Goal: Transaction & Acquisition: Purchase product/service

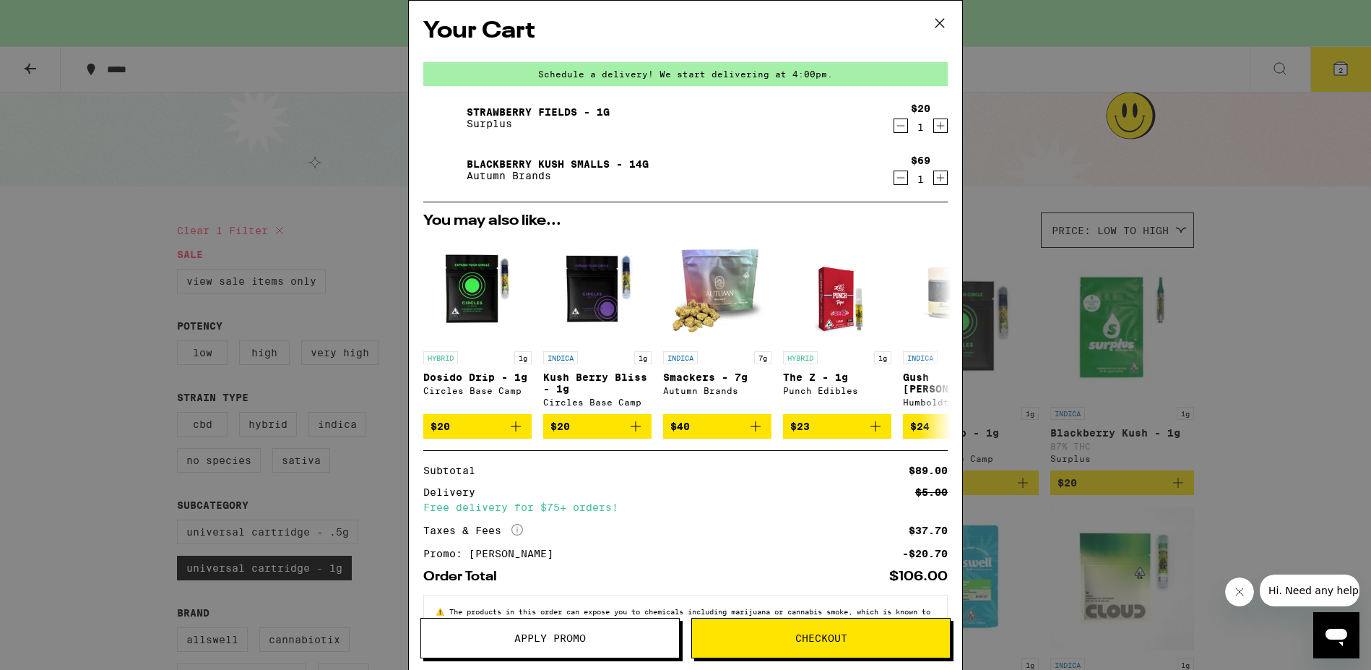
click at [803, 639] on span "Checkout" at bounding box center [821, 638] width 52 height 10
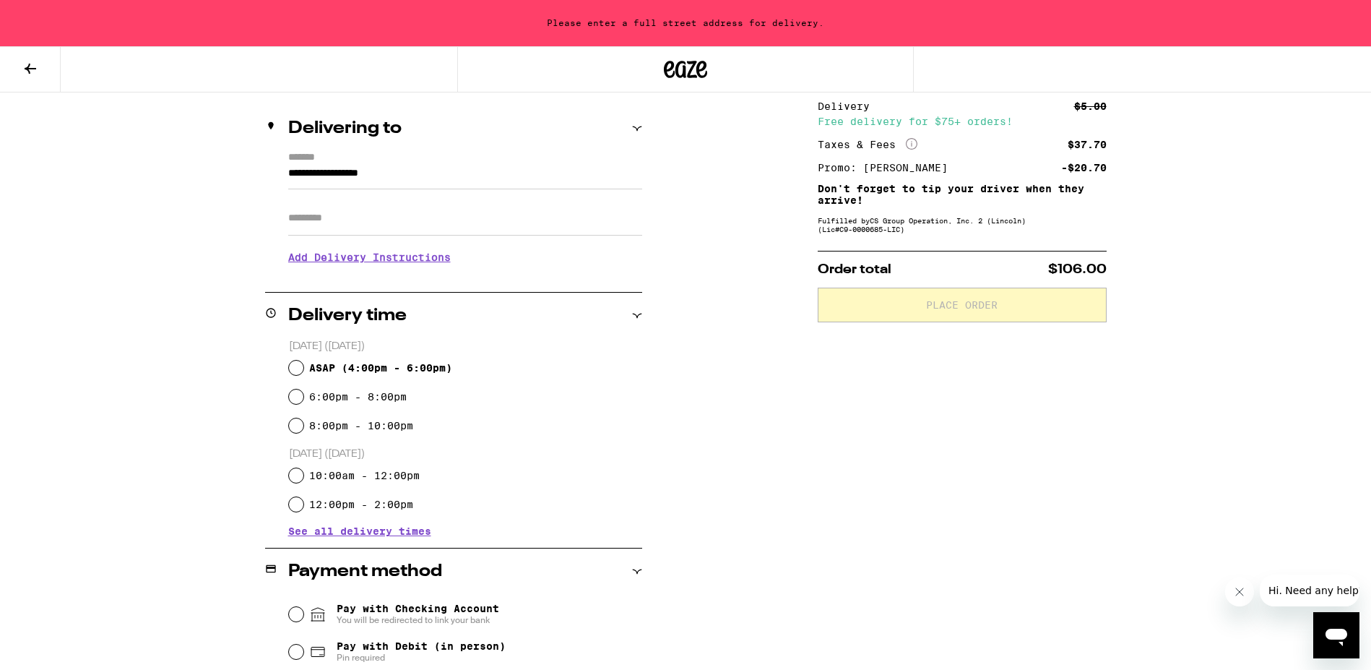
scroll to position [160, 0]
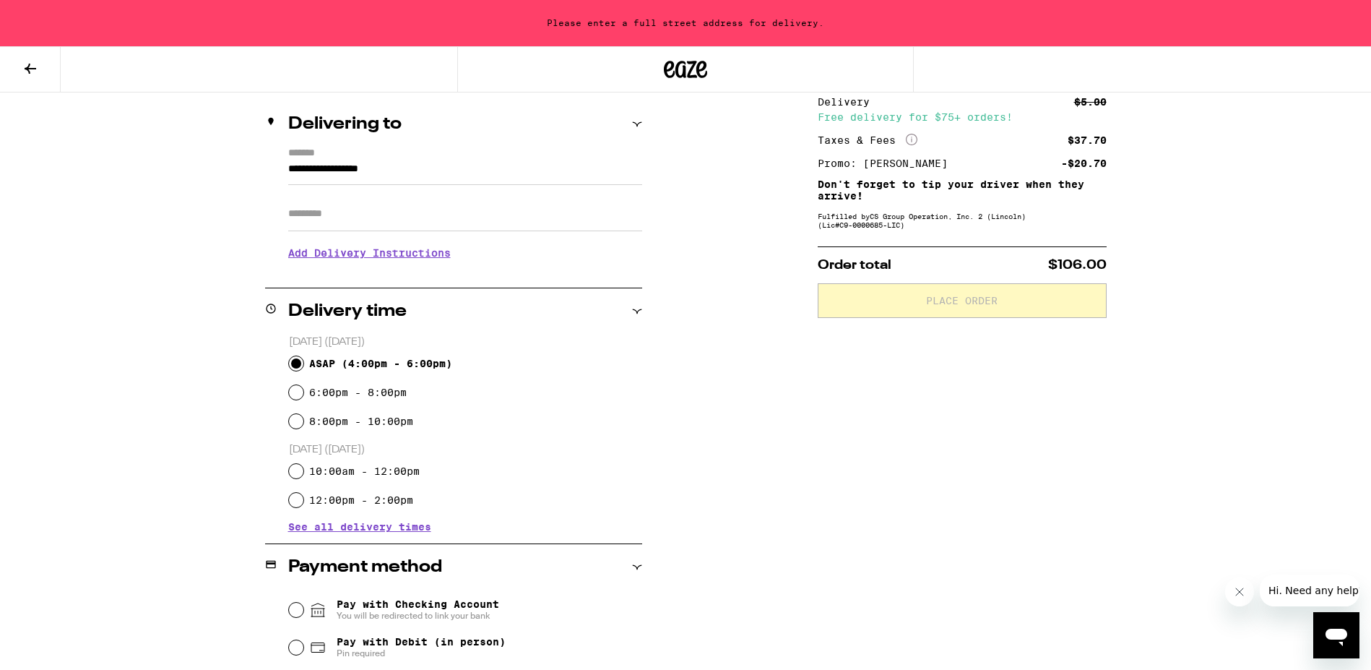
click at [300, 362] on input "ASAP ( 4:00pm - 6:00pm )" at bounding box center [296, 363] width 14 height 14
radio input "true"
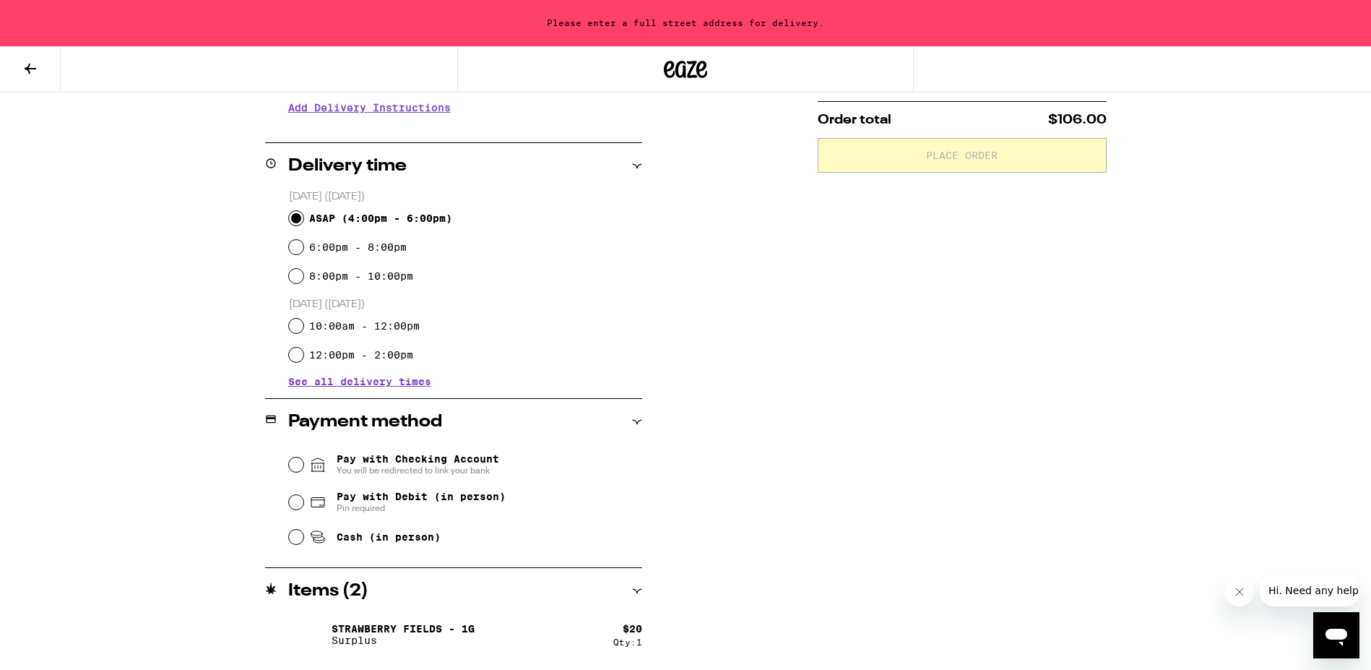
scroll to position [355, 0]
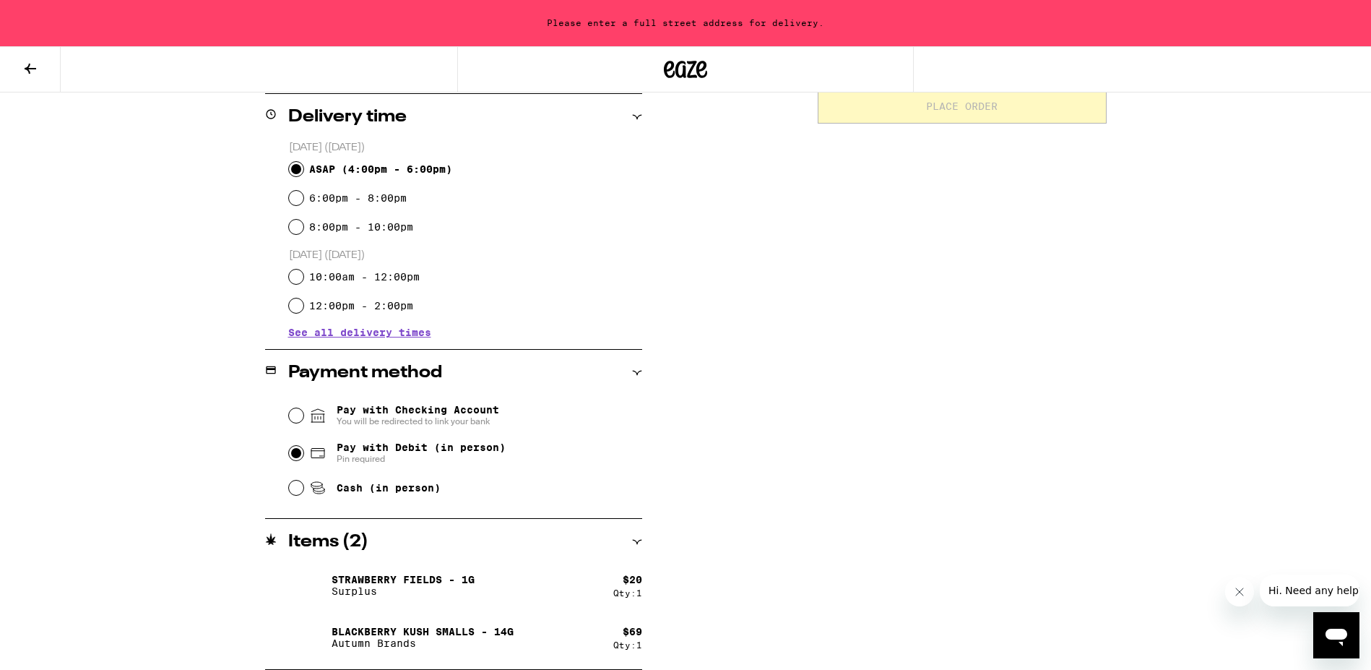
click at [295, 454] on input "Pay with Debit (in person) Pin required" at bounding box center [296, 453] width 14 height 14
radio input "true"
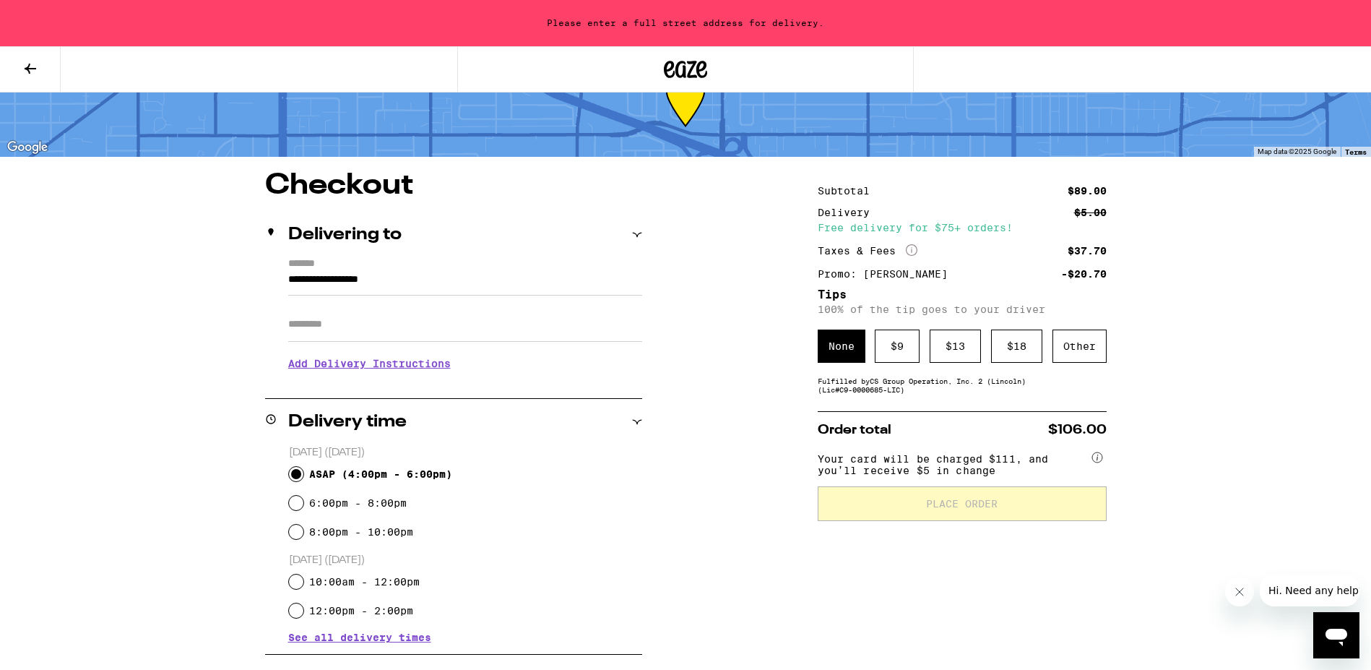
scroll to position [48, 0]
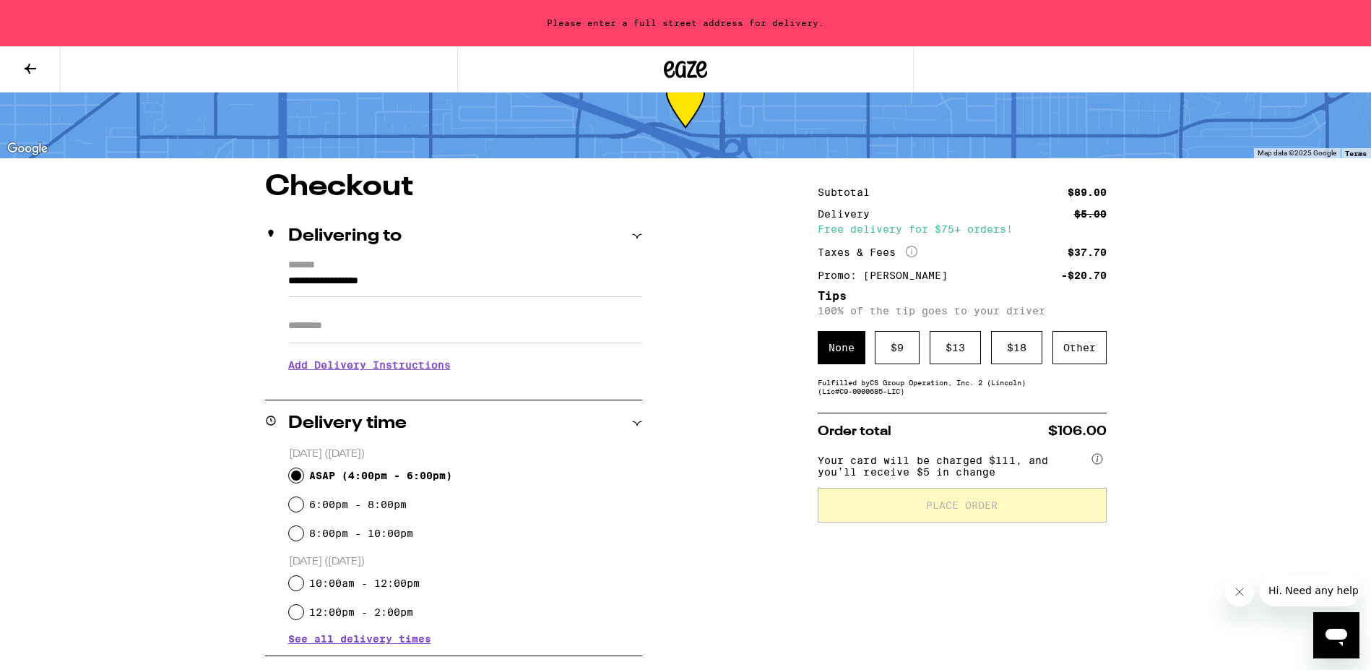
click at [313, 340] on input "Apt/Suite" at bounding box center [465, 325] width 354 height 35
type input "***"
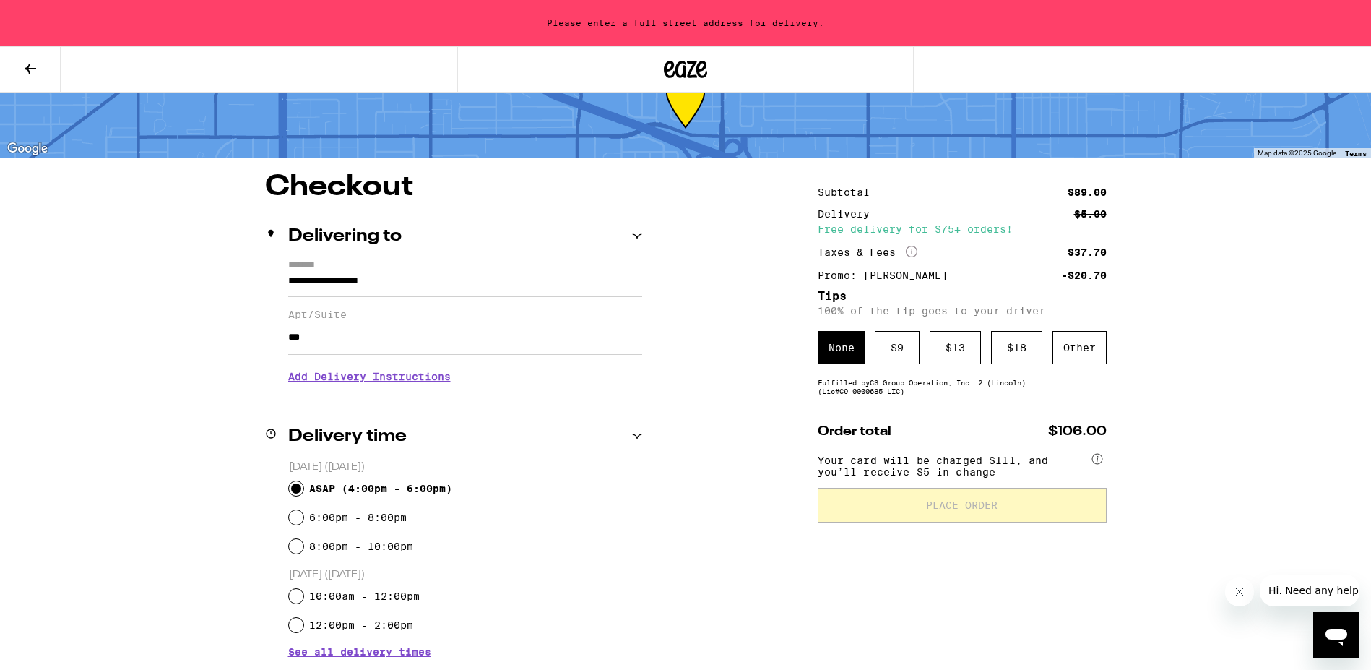
click at [658, 566] on div "**********" at bounding box center [685, 581] width 1040 height 816
click at [298, 519] on input "6:00pm - 8:00pm" at bounding box center [296, 517] width 14 height 14
radio input "true"
click at [302, 488] on input "ASAP ( 4:00pm - 6:00pm )" at bounding box center [296, 488] width 14 height 14
radio input "true"
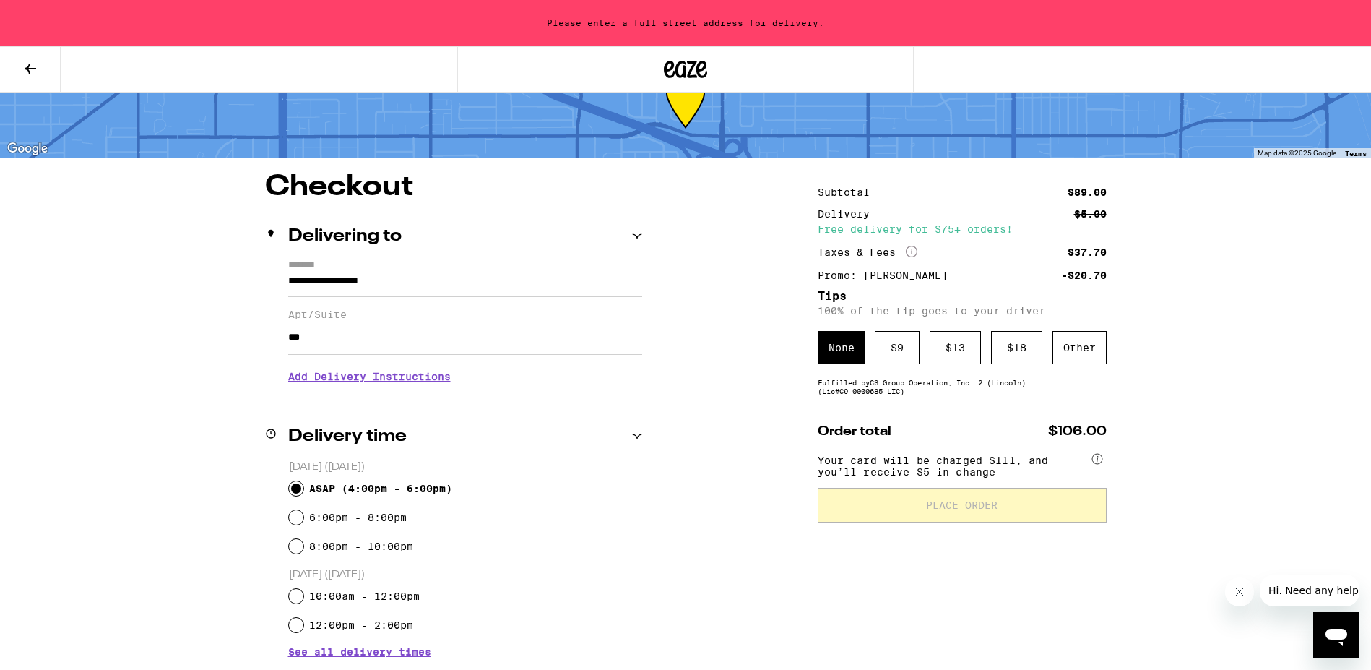
click at [498, 548] on div "8:00pm - 10:00pm" at bounding box center [465, 546] width 353 height 29
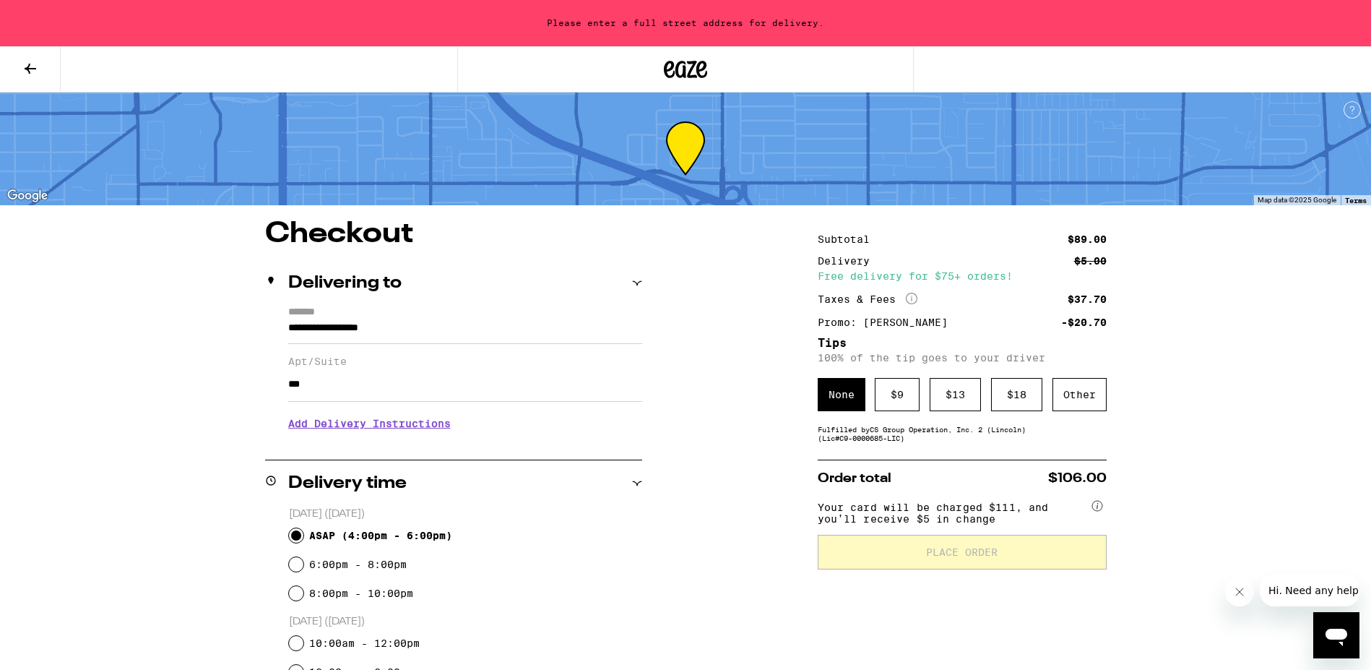
scroll to position [0, 0]
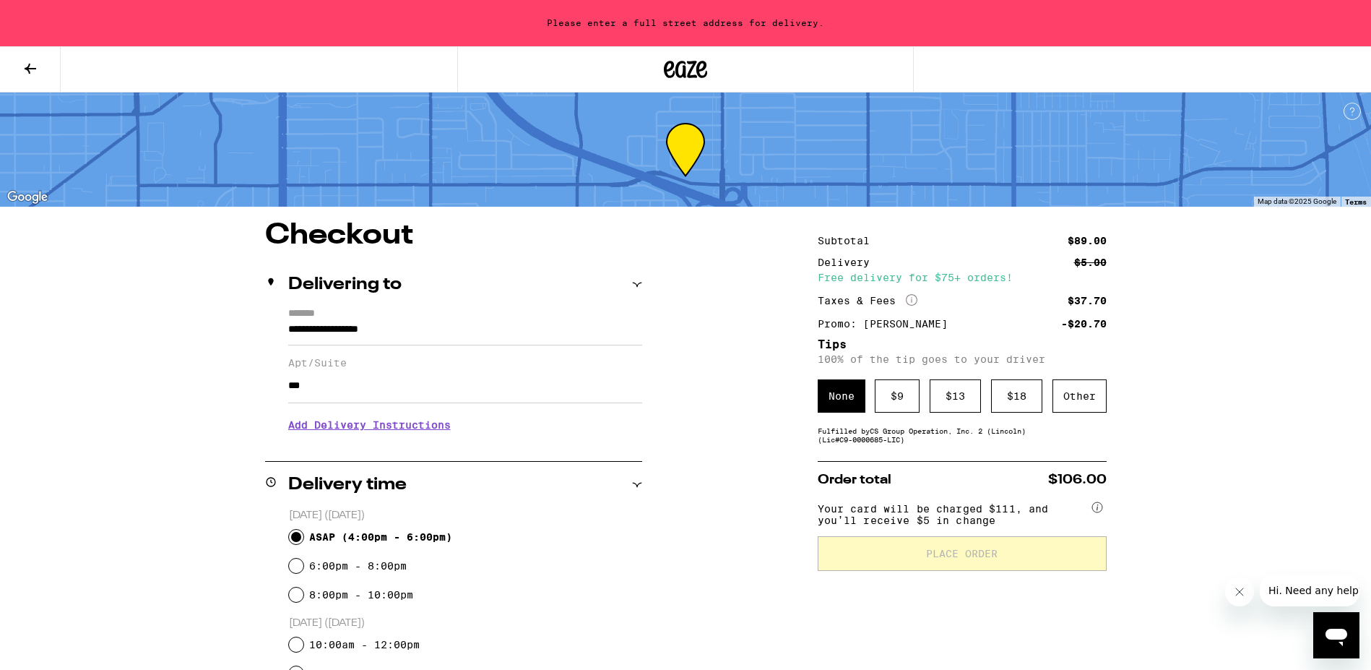
click at [443, 321] on input "**********" at bounding box center [465, 333] width 354 height 25
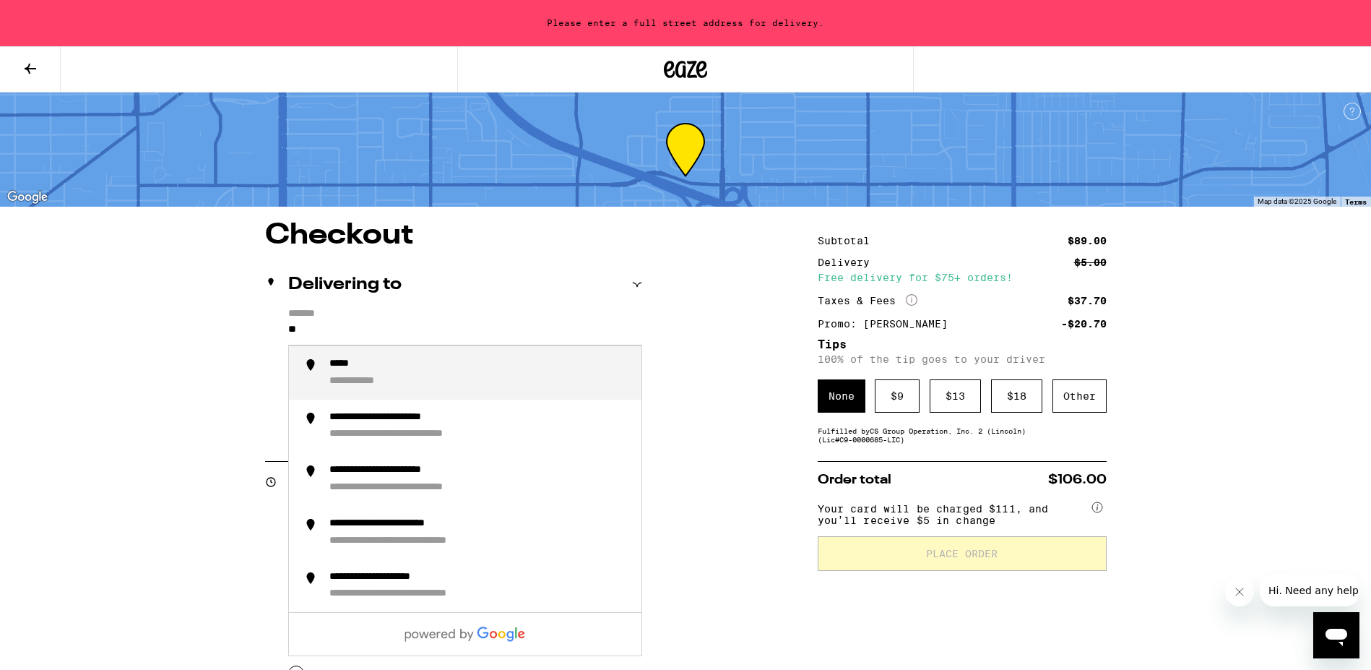
type input "*"
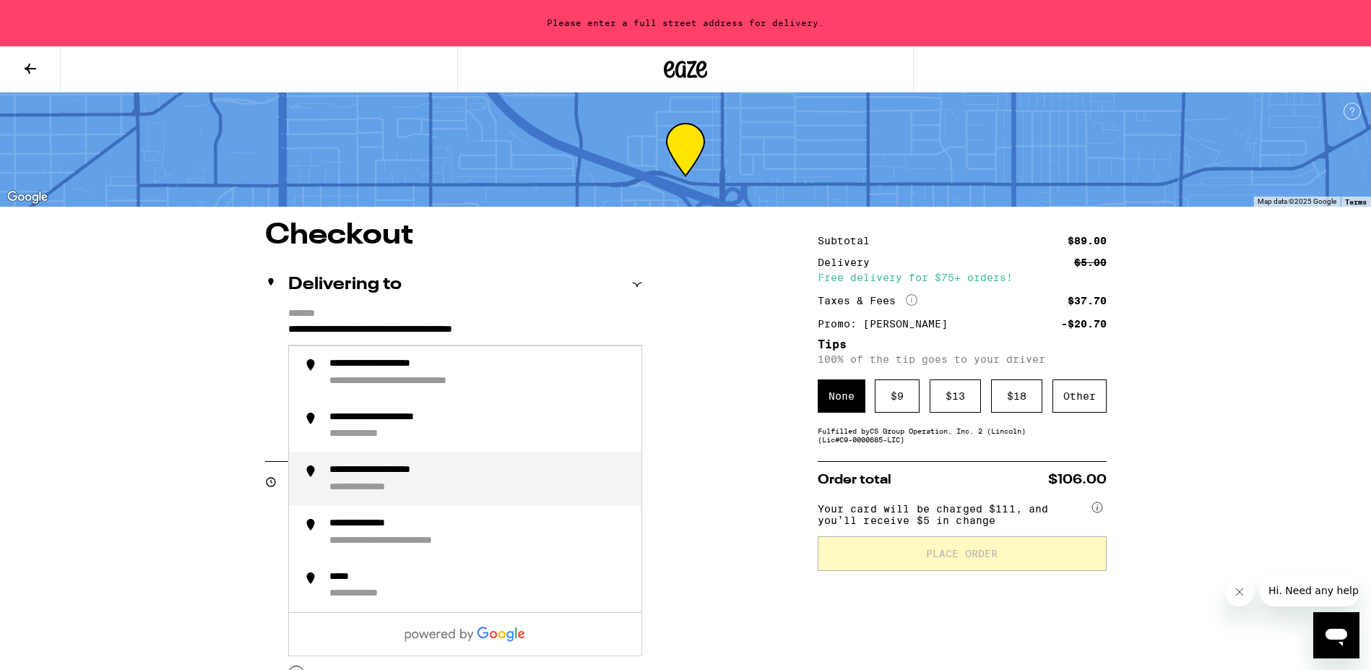
type input "**********"
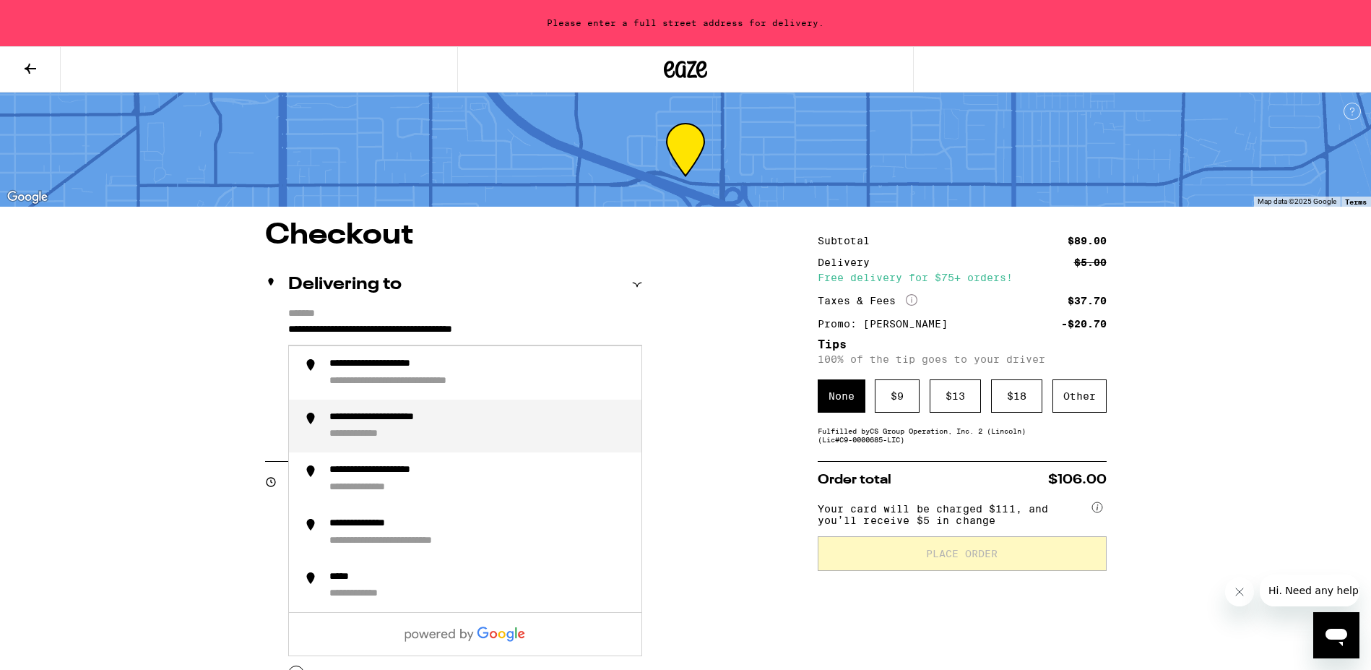
type input "**********"
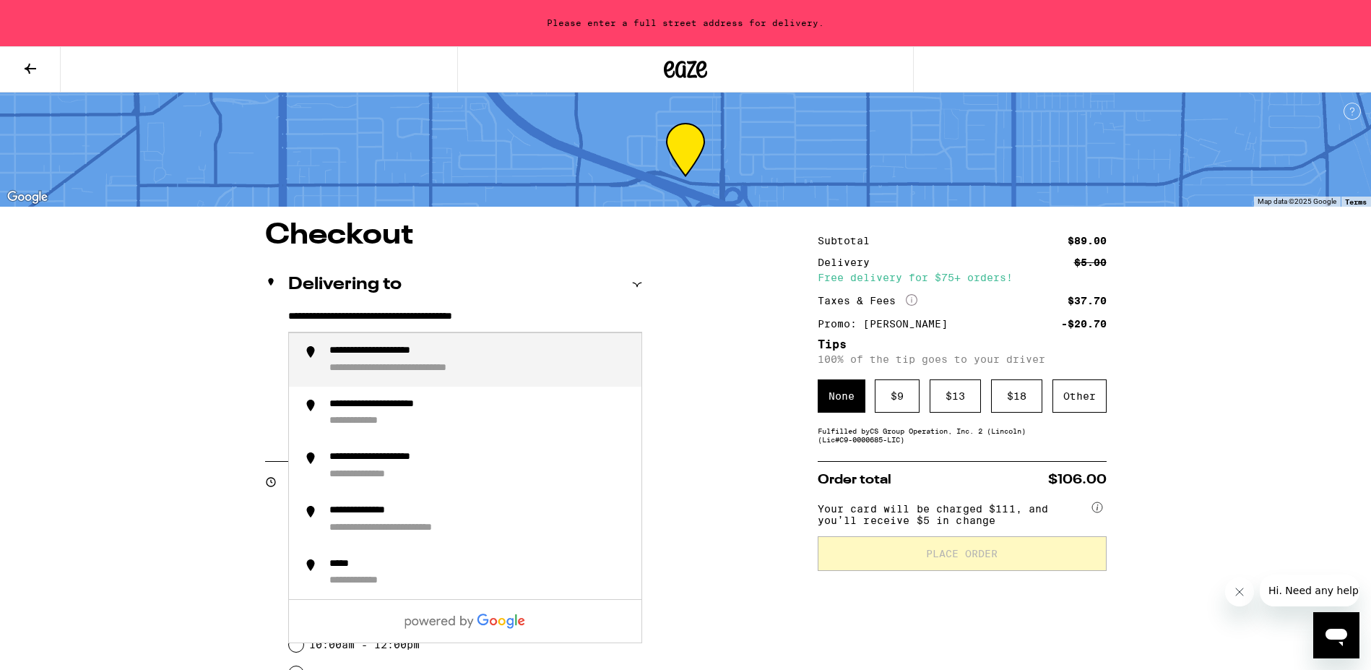
type input "**********"
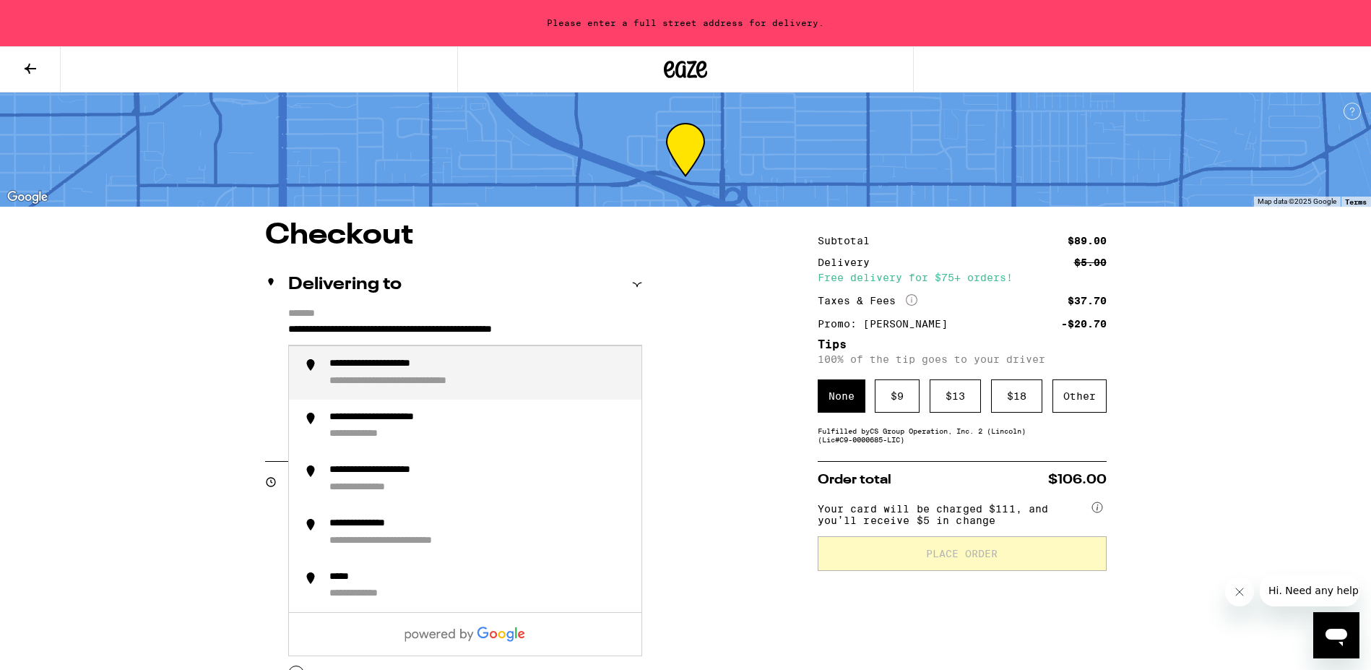
click at [560, 337] on input "**********" at bounding box center [465, 333] width 354 height 25
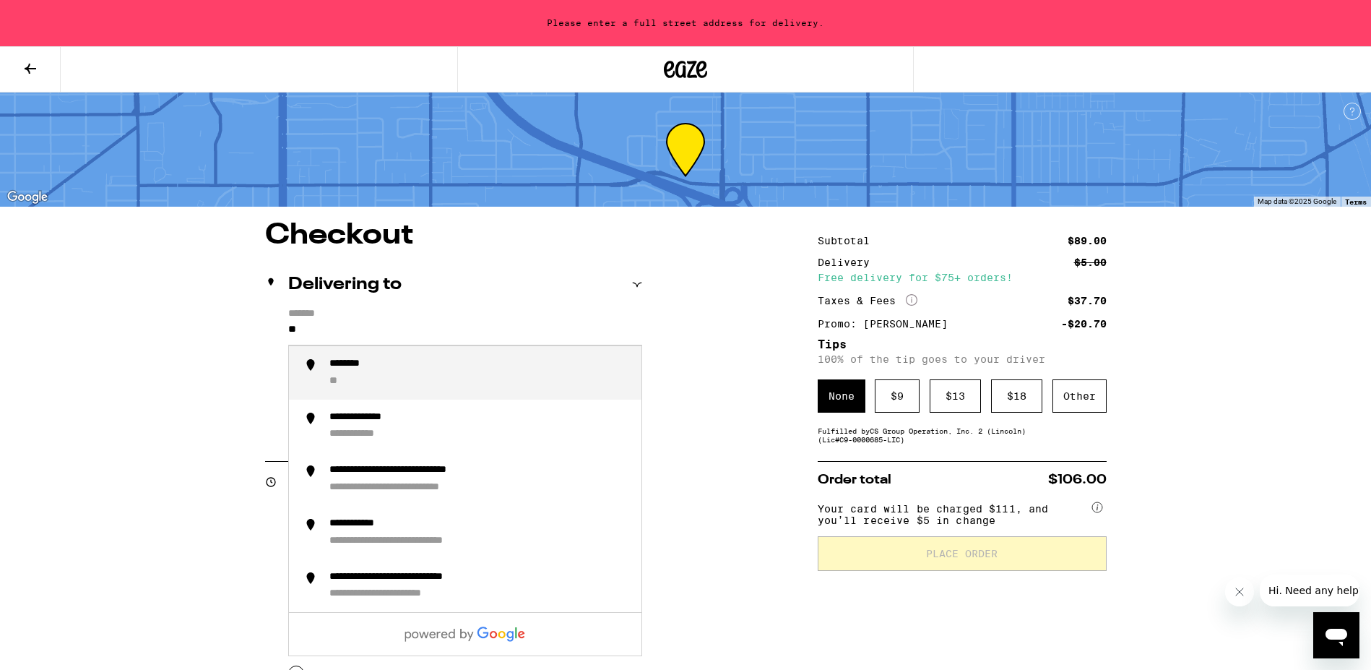
type input "*"
click at [394, 373] on div "**********" at bounding box center [479, 373] width 301 height 30
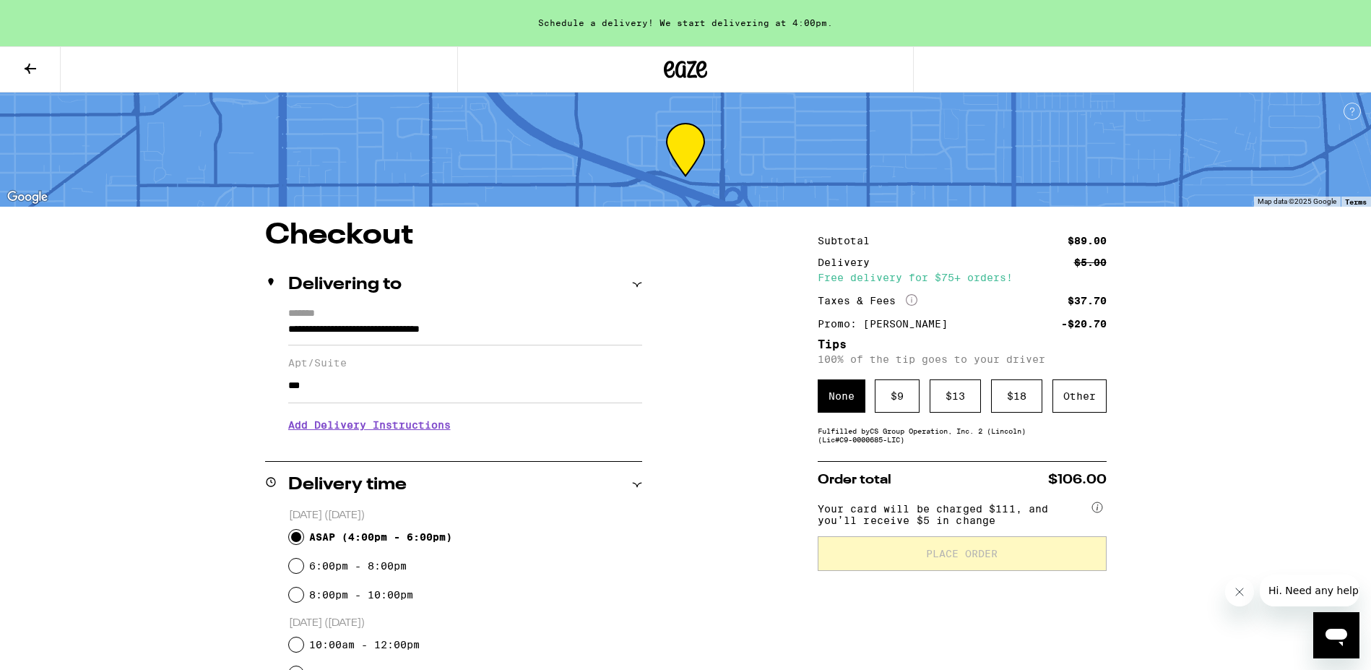
type input "**********"
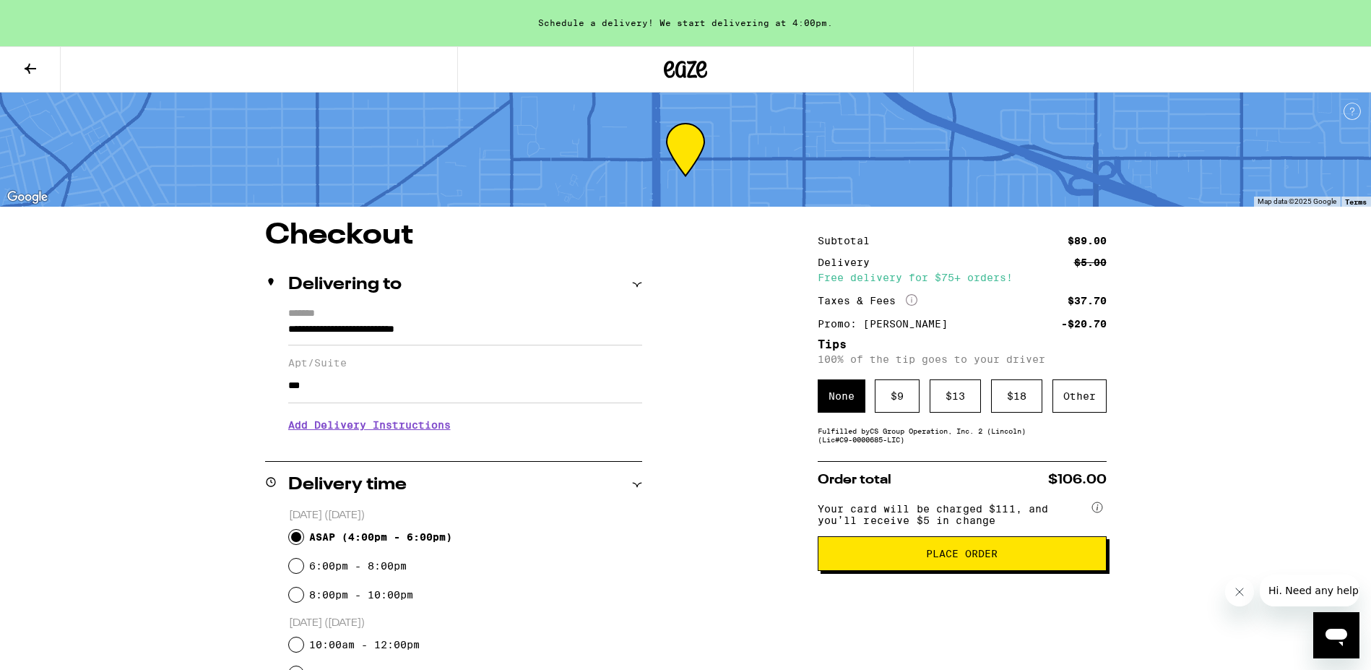
click at [435, 429] on h3 "Add Delivery Instructions" at bounding box center [465, 424] width 354 height 33
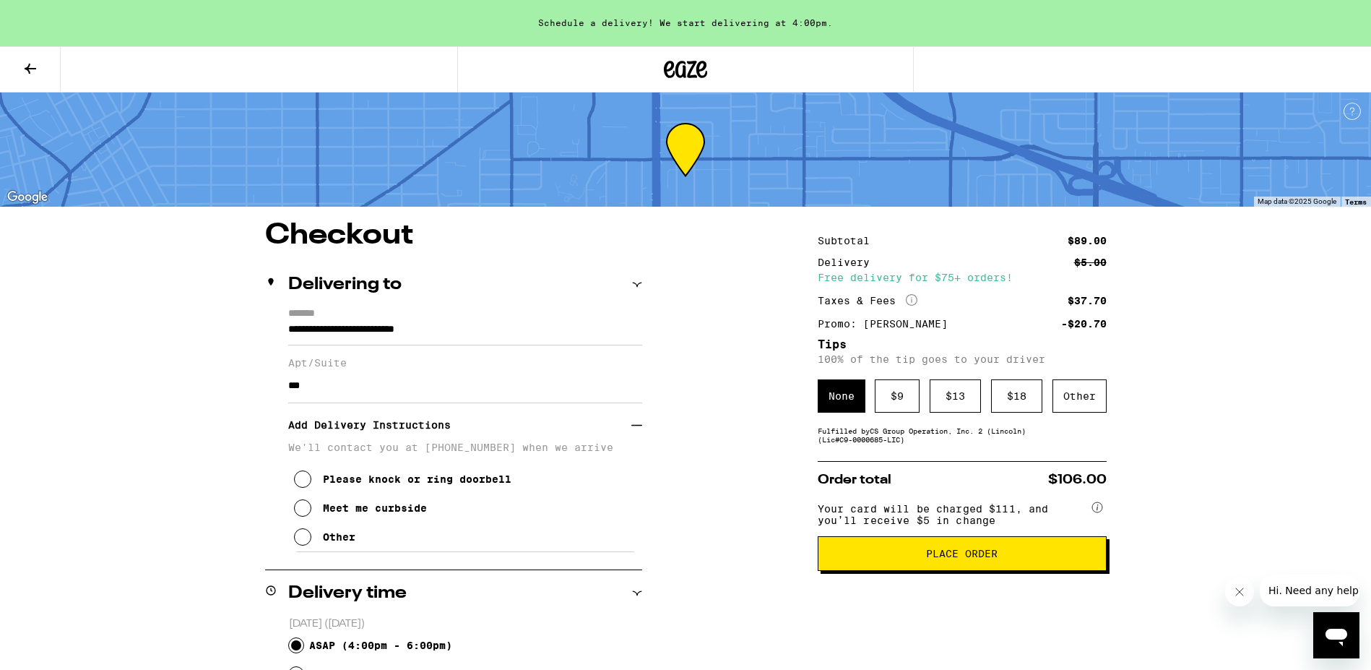
click at [969, 558] on span "Place Order" at bounding box center [962, 553] width 72 height 10
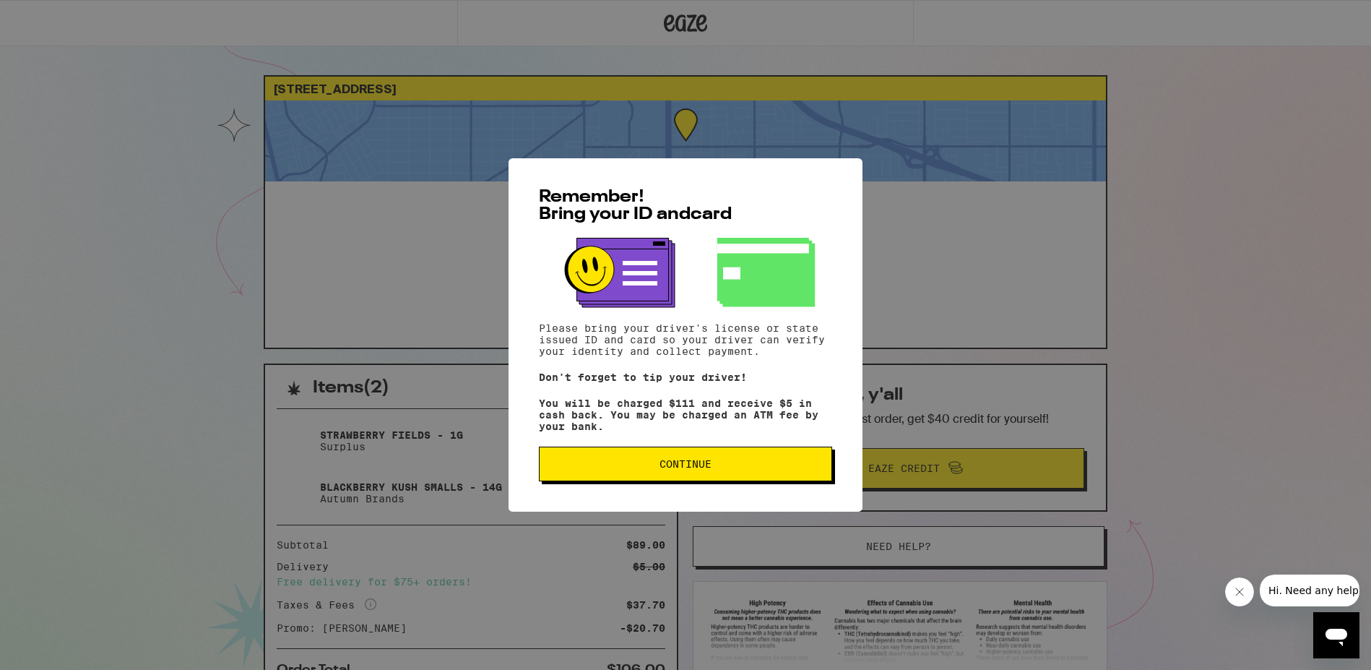
click at [599, 469] on span "Continue" at bounding box center [685, 464] width 269 height 10
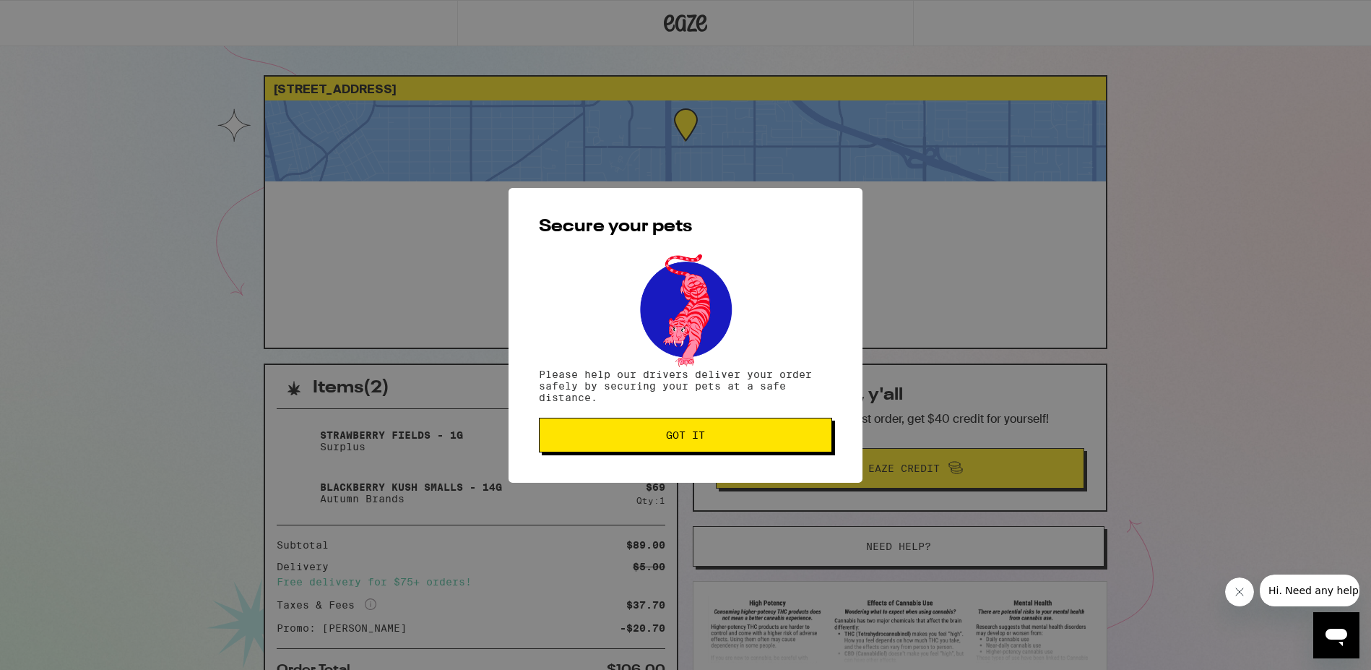
click at [624, 446] on button "Got it" at bounding box center [685, 435] width 293 height 35
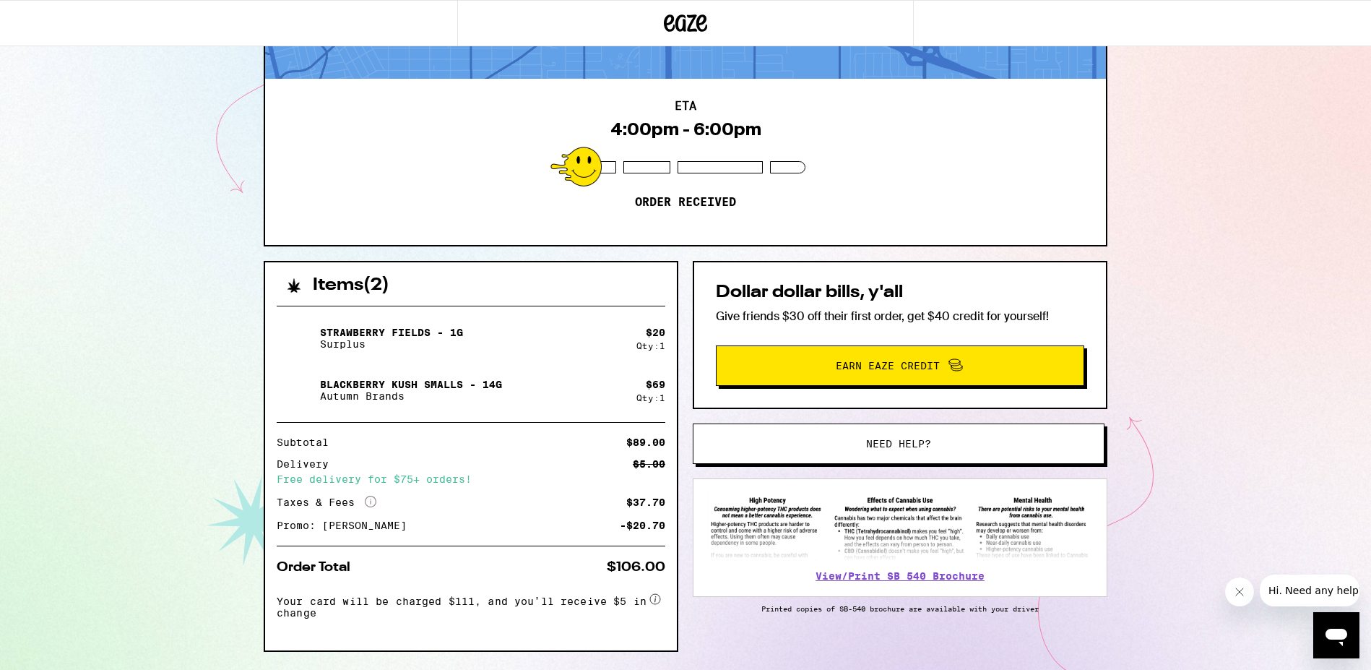
scroll to position [103, 0]
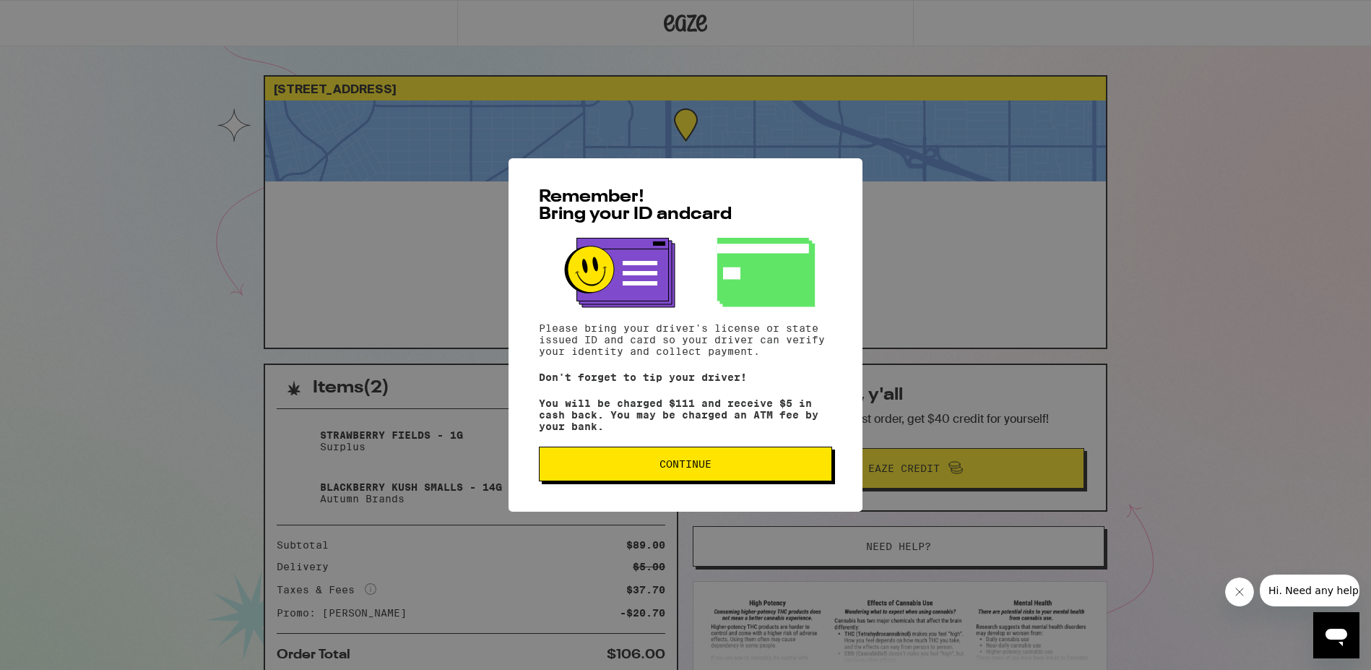
click at [675, 463] on span "Continue" at bounding box center [686, 464] width 52 height 10
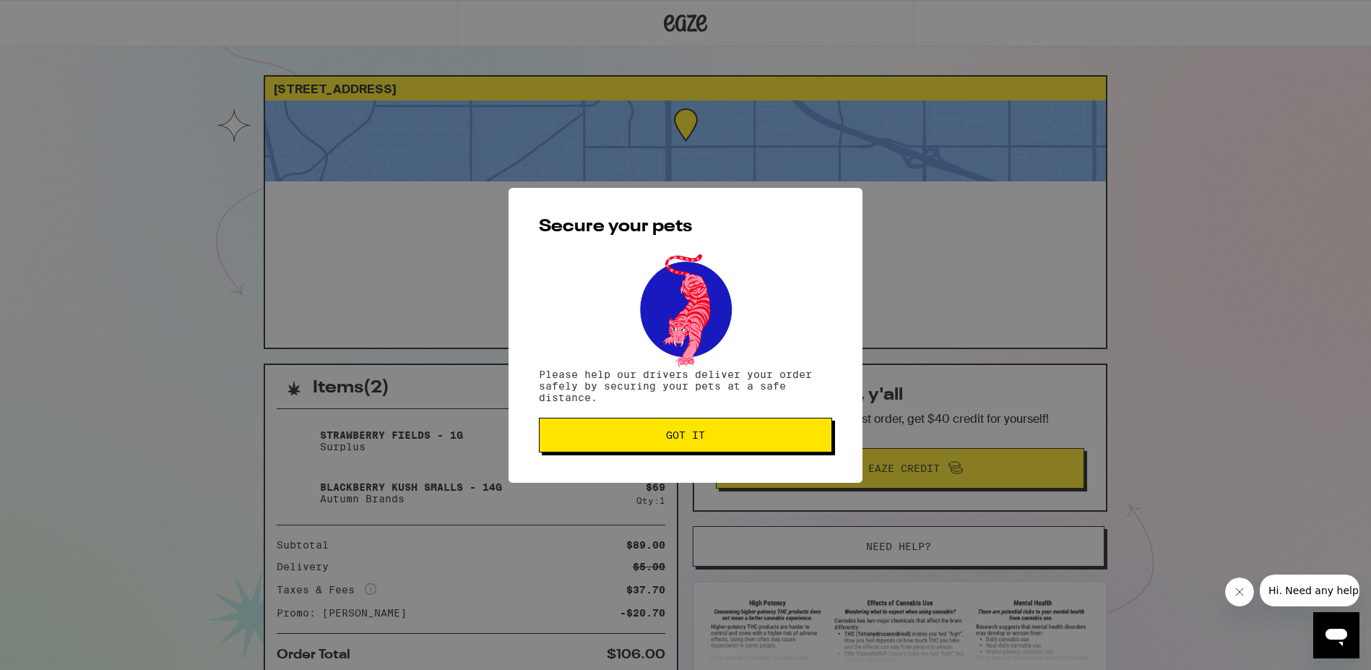
click at [680, 425] on button "Got it" at bounding box center [685, 435] width 293 height 35
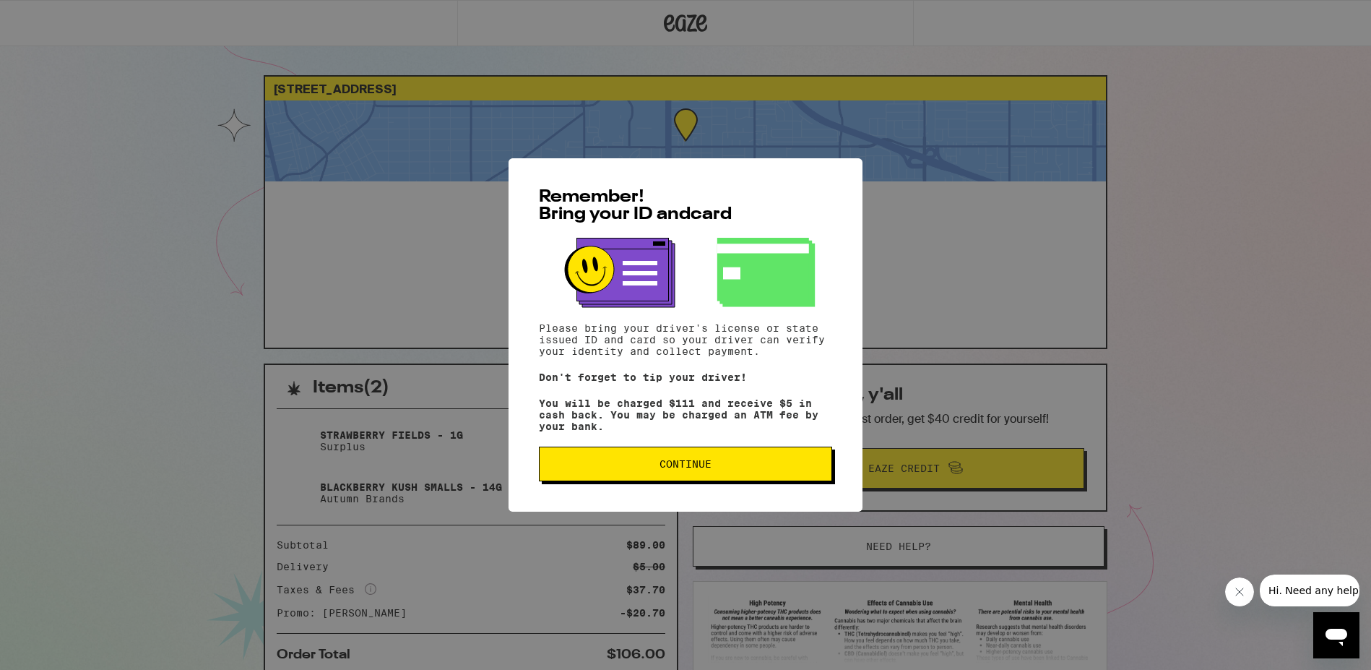
click at [678, 463] on span "Continue" at bounding box center [686, 464] width 52 height 10
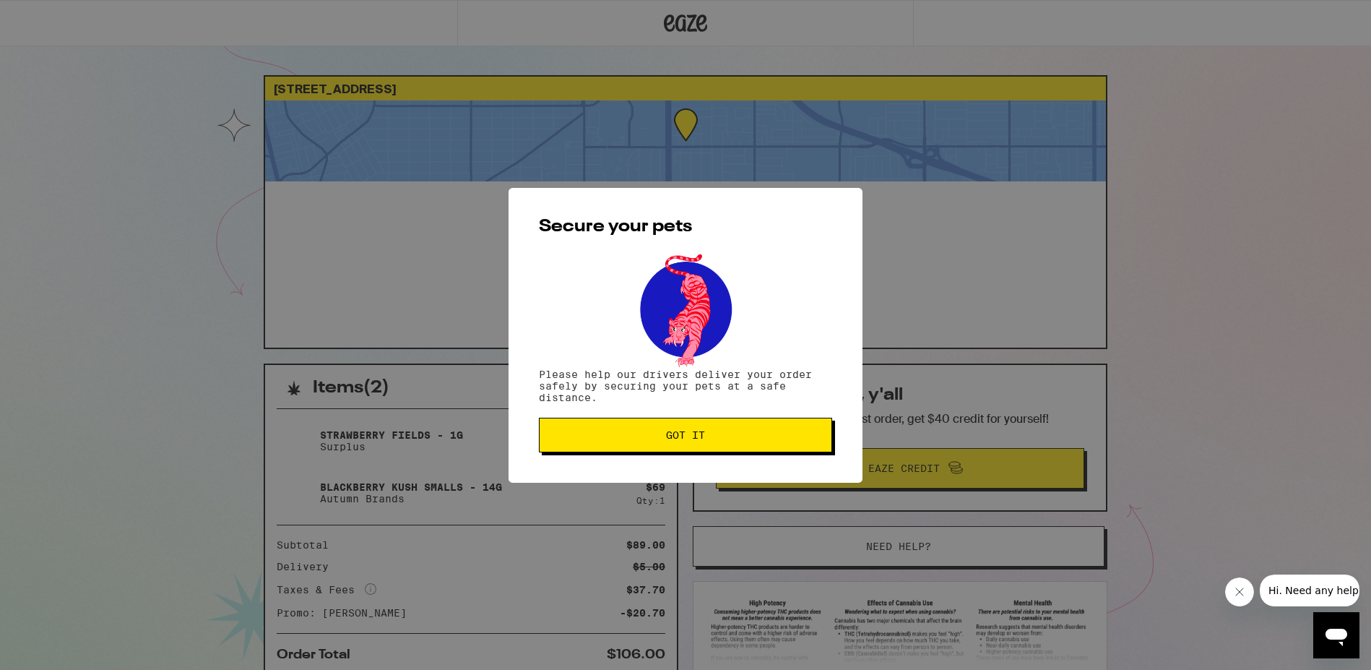
click at [686, 432] on span "Got it" at bounding box center [685, 435] width 39 height 10
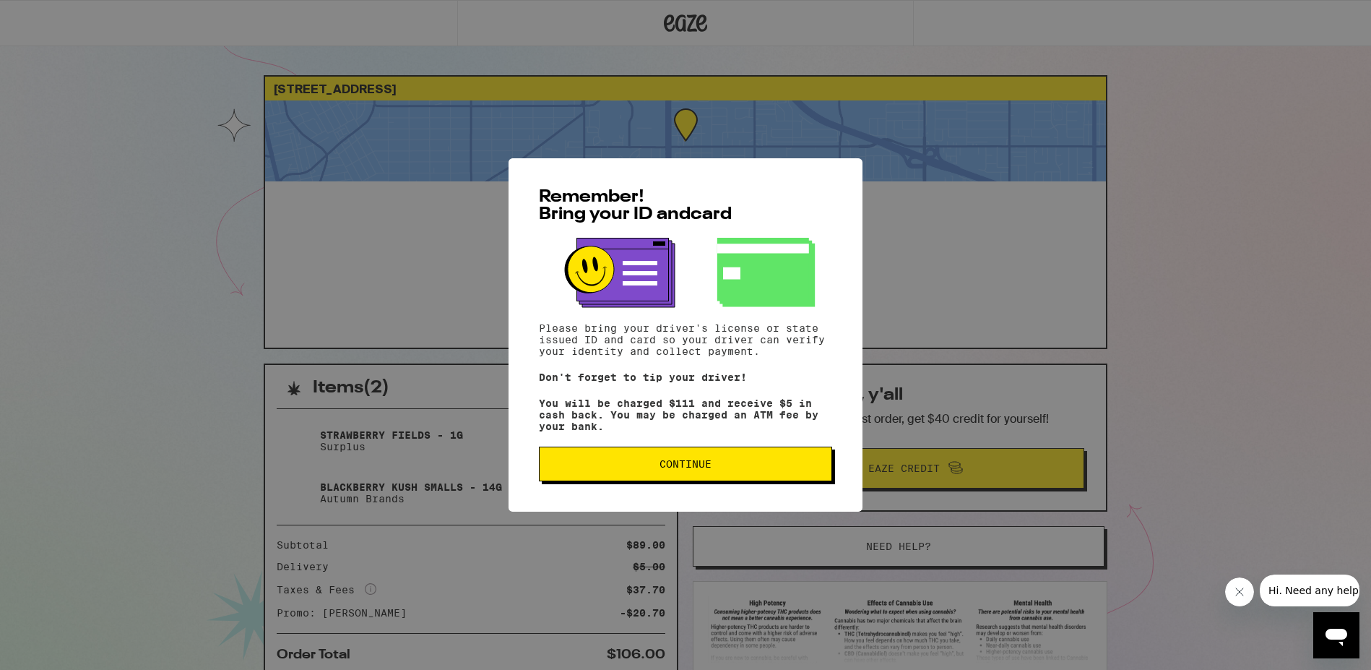
click at [657, 466] on span "Continue" at bounding box center [685, 464] width 269 height 10
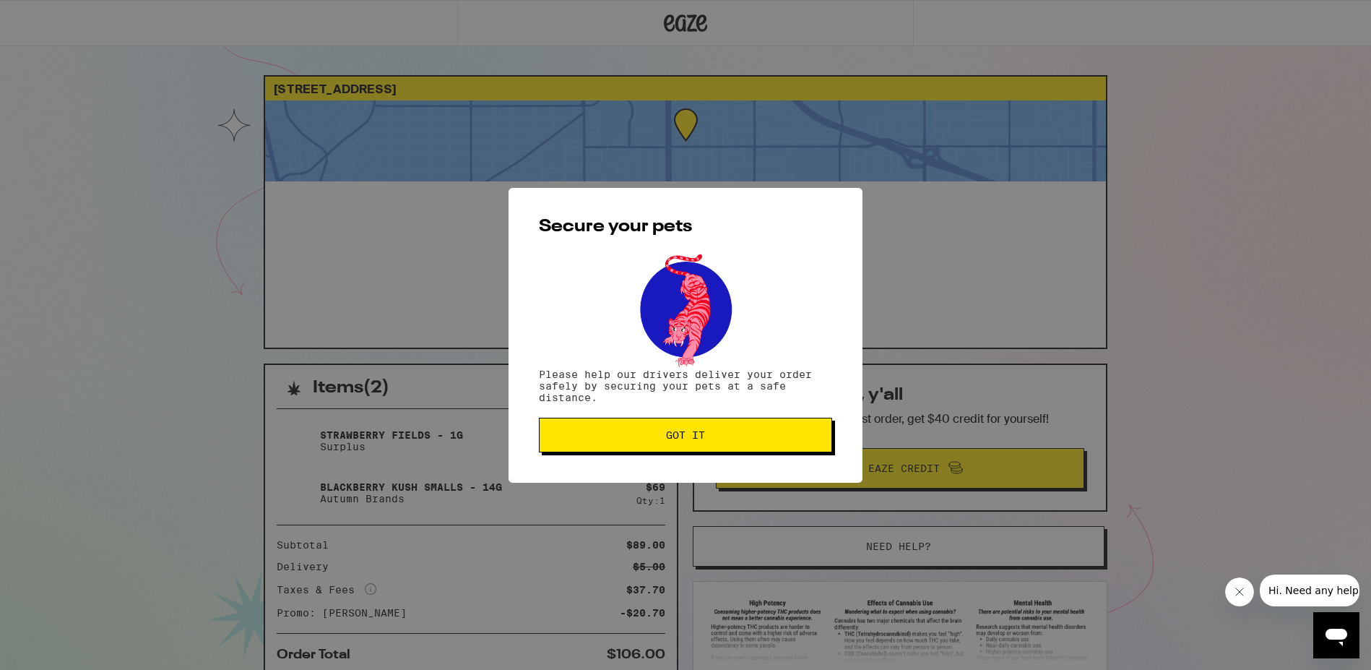
click at [676, 439] on span "Got it" at bounding box center [685, 435] width 39 height 10
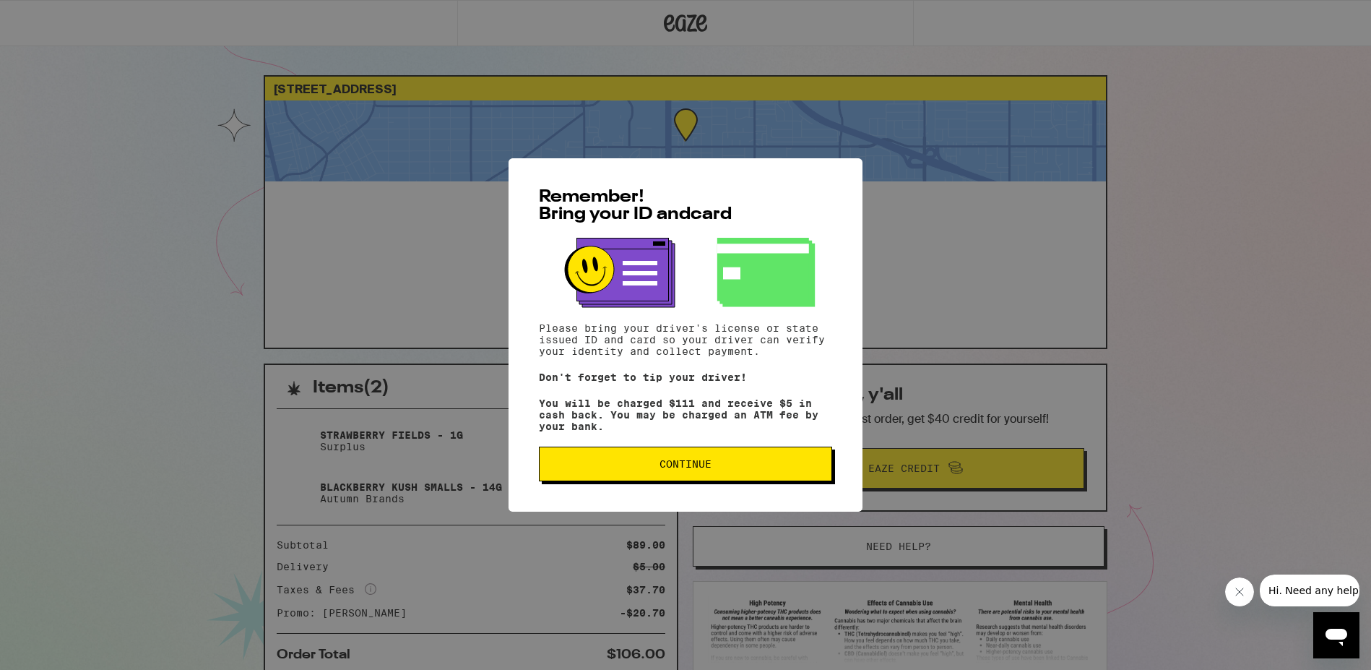
click at [644, 466] on span "Continue" at bounding box center [685, 464] width 269 height 10
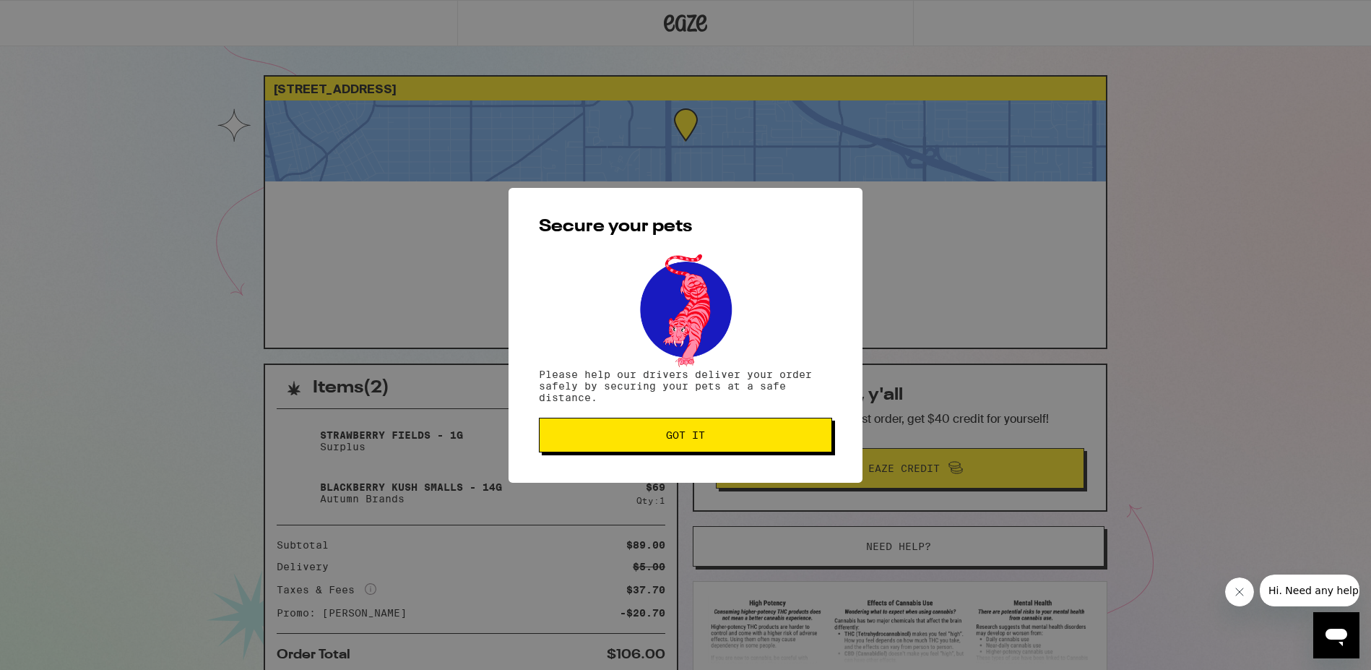
click at [650, 430] on button "Got it" at bounding box center [685, 435] width 293 height 35
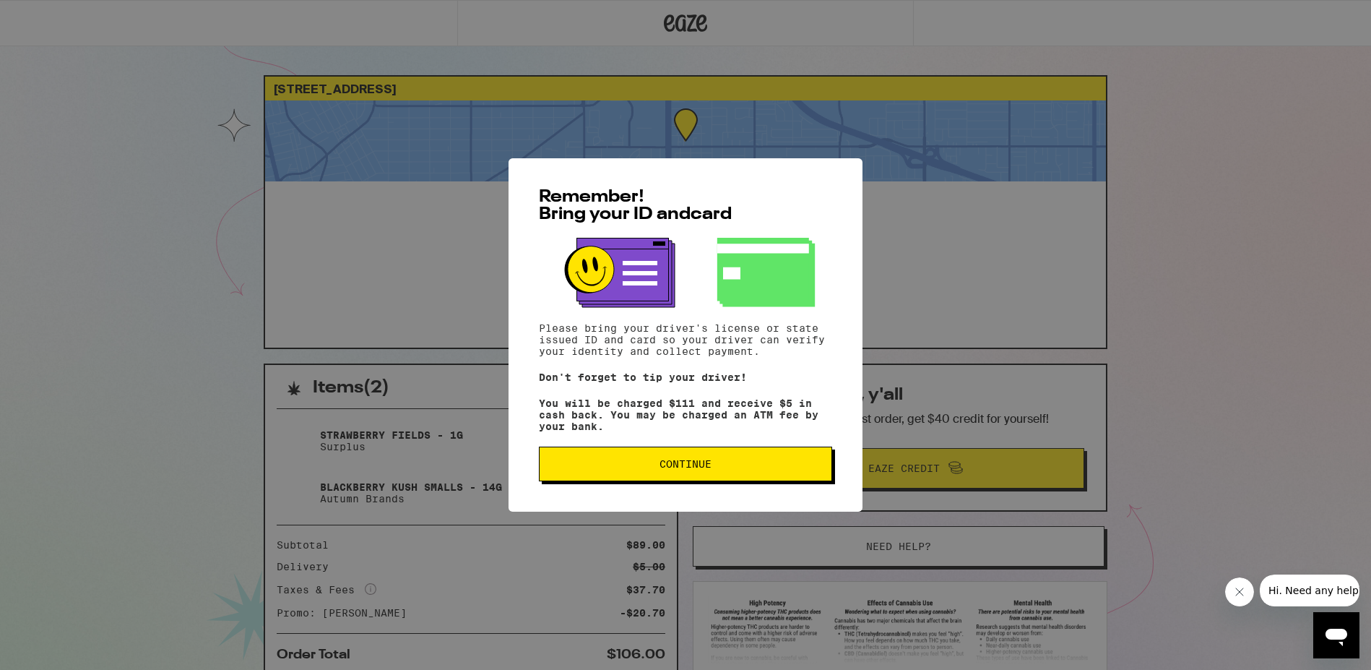
click at [605, 465] on span "Continue" at bounding box center [685, 464] width 269 height 10
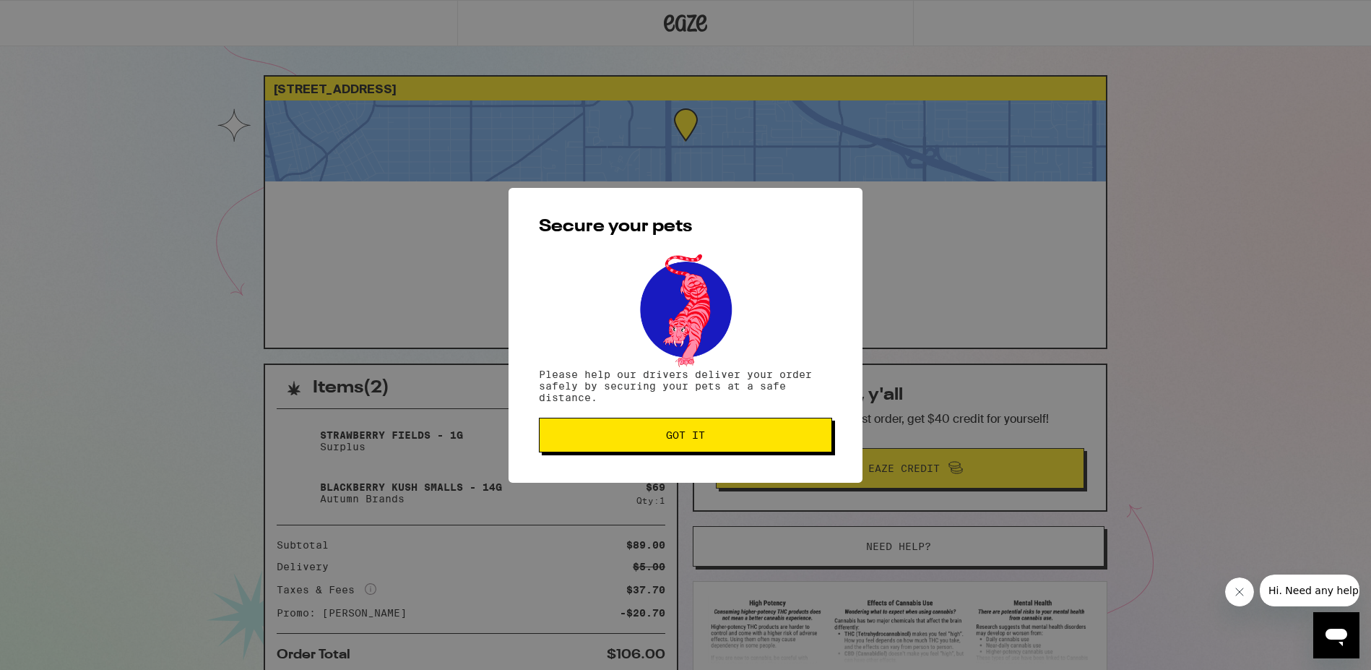
click at [647, 440] on span "Got it" at bounding box center [685, 435] width 269 height 10
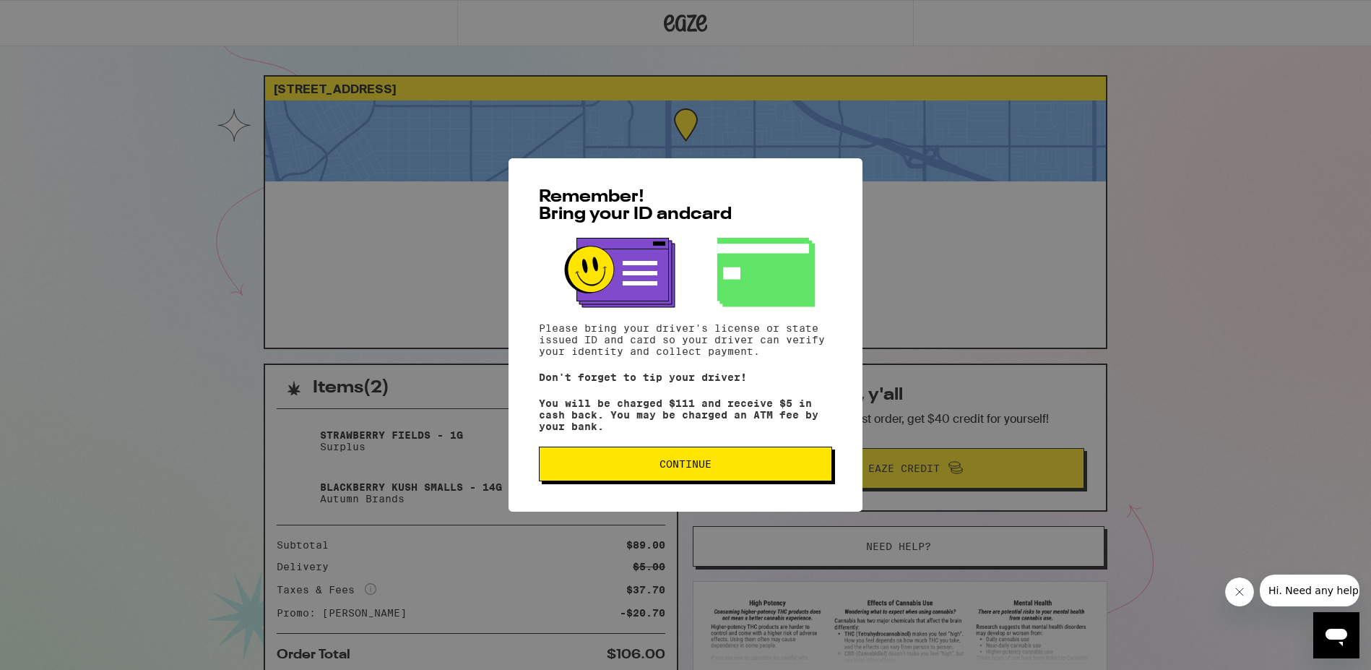
click at [619, 469] on span "Continue" at bounding box center [685, 464] width 269 height 10
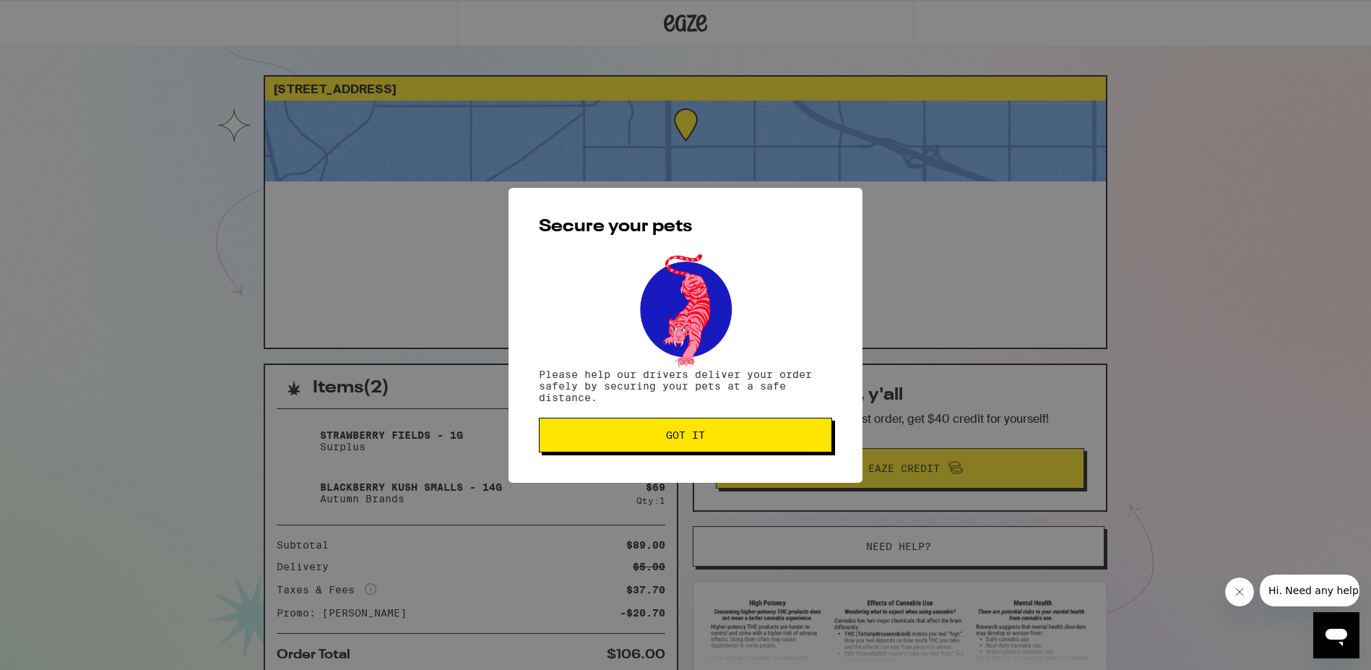
click at [662, 445] on button "Got it" at bounding box center [685, 435] width 293 height 35
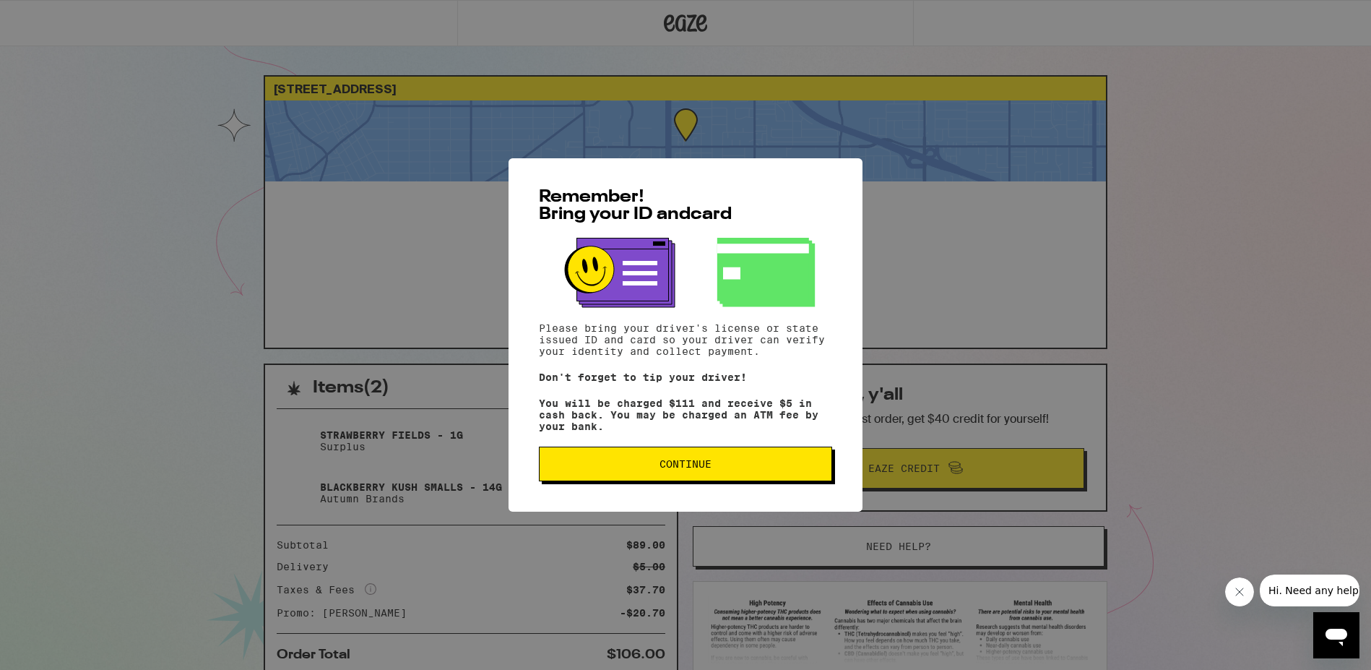
click at [728, 478] on button "Continue" at bounding box center [685, 463] width 293 height 35
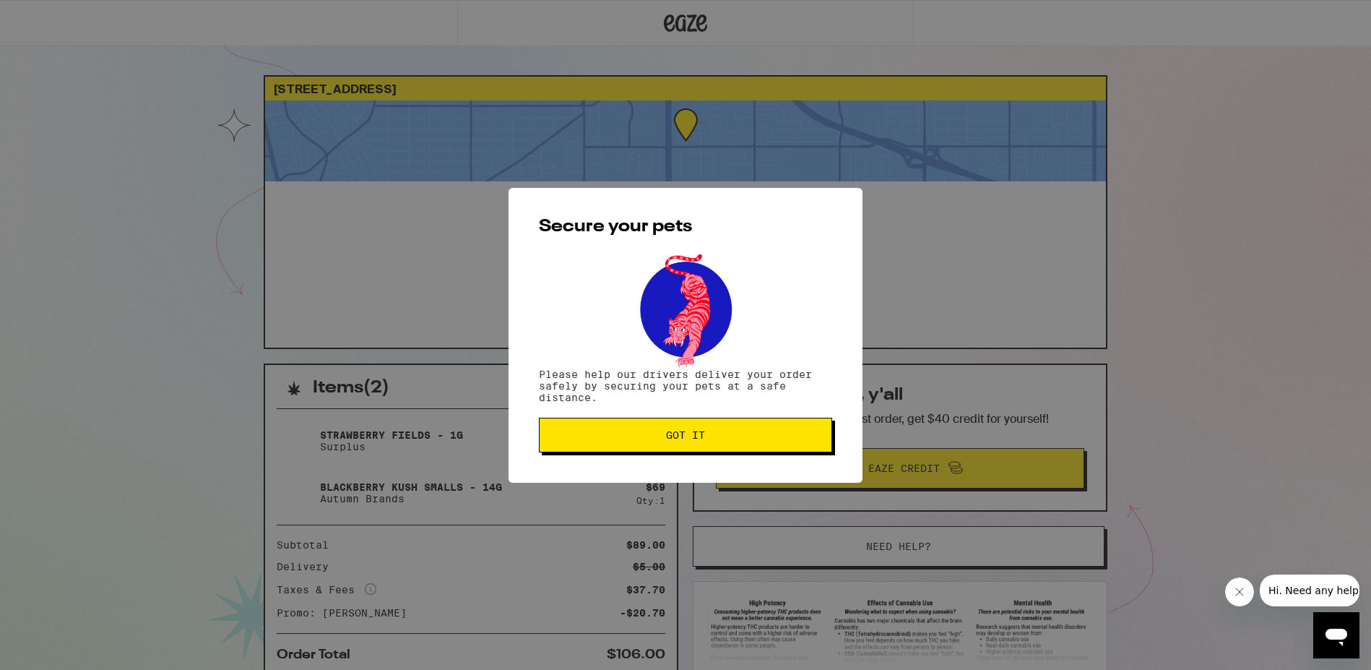
click at [730, 438] on span "Got it" at bounding box center [685, 435] width 269 height 10
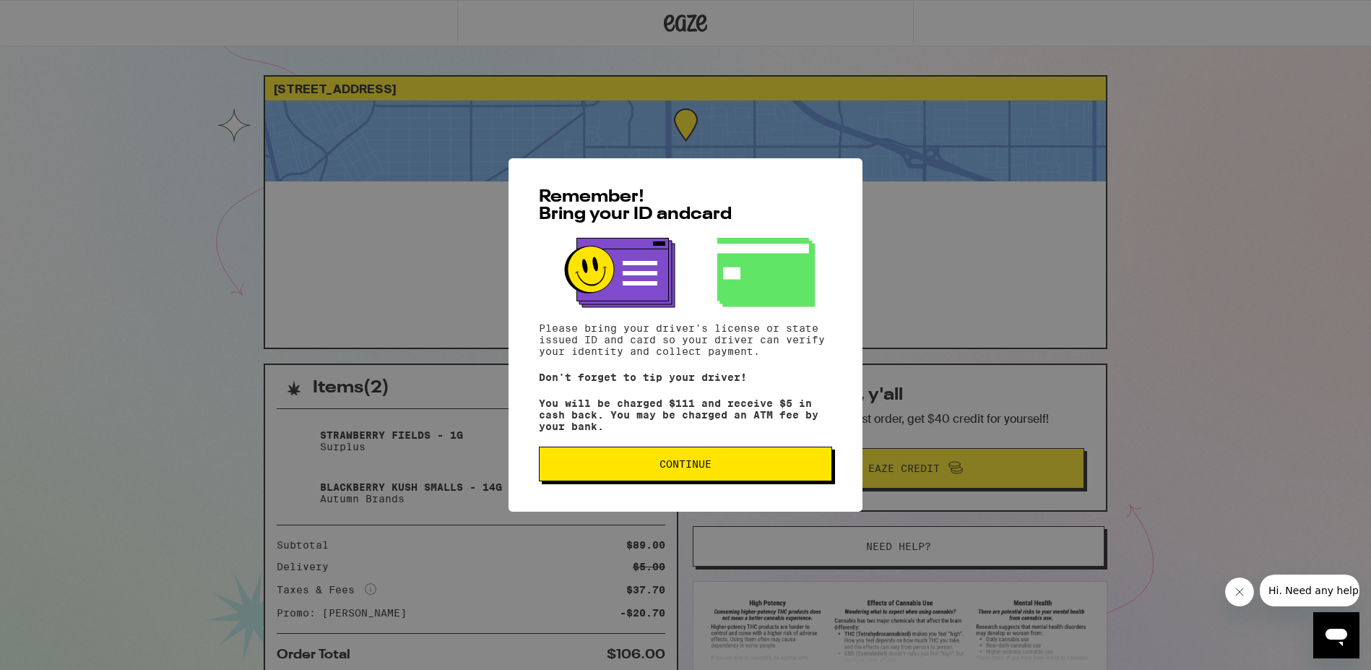
click at [665, 460] on button "Continue" at bounding box center [685, 463] width 293 height 35
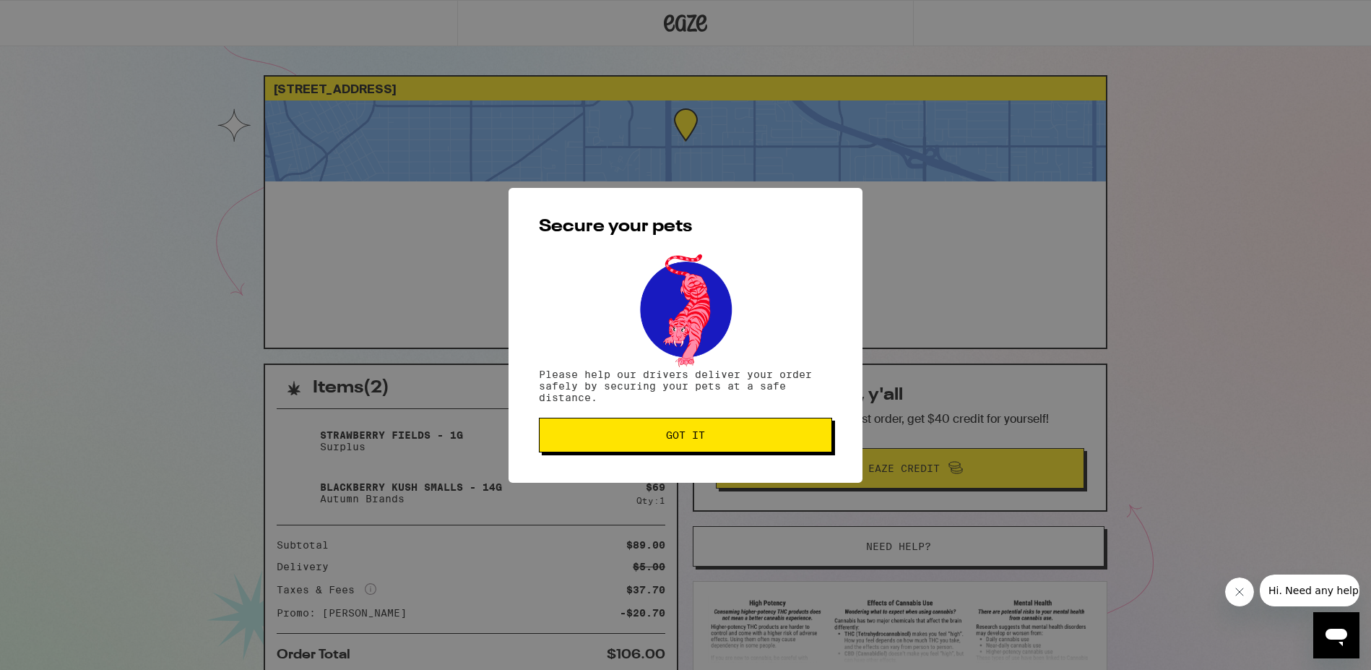
click at [675, 435] on span "Got it" at bounding box center [685, 435] width 39 height 10
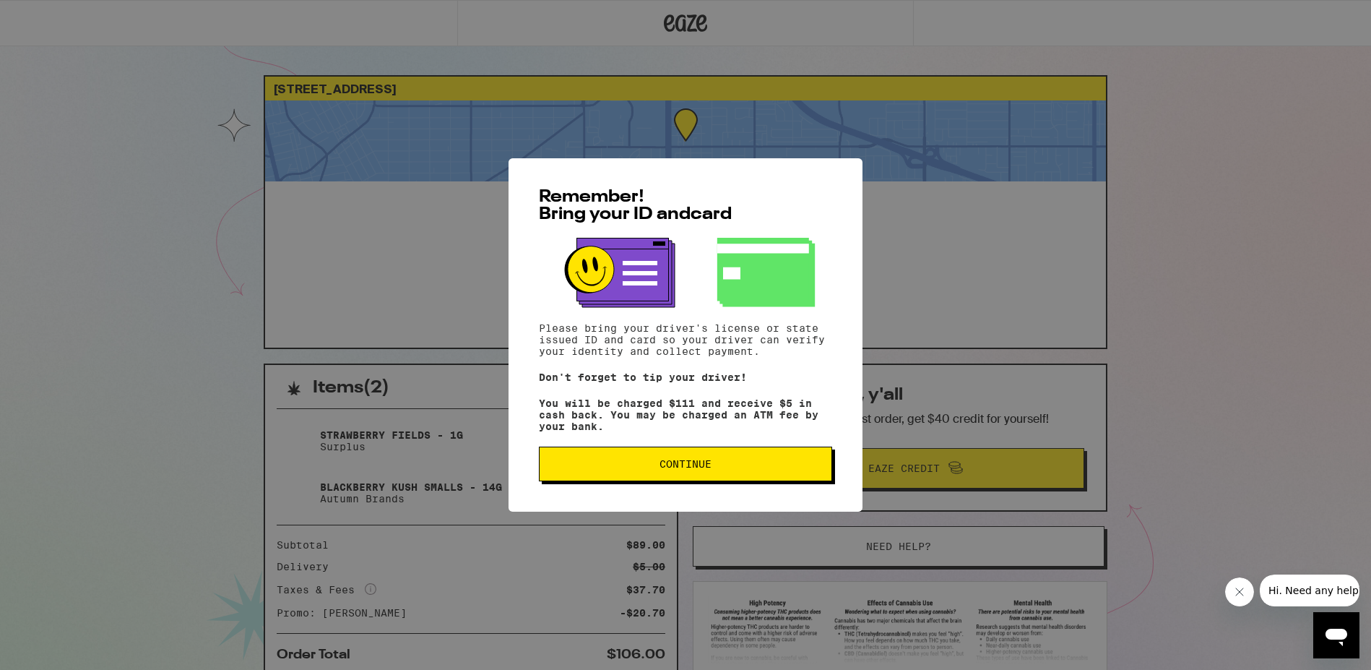
click at [623, 481] on button "Continue" at bounding box center [685, 463] width 293 height 35
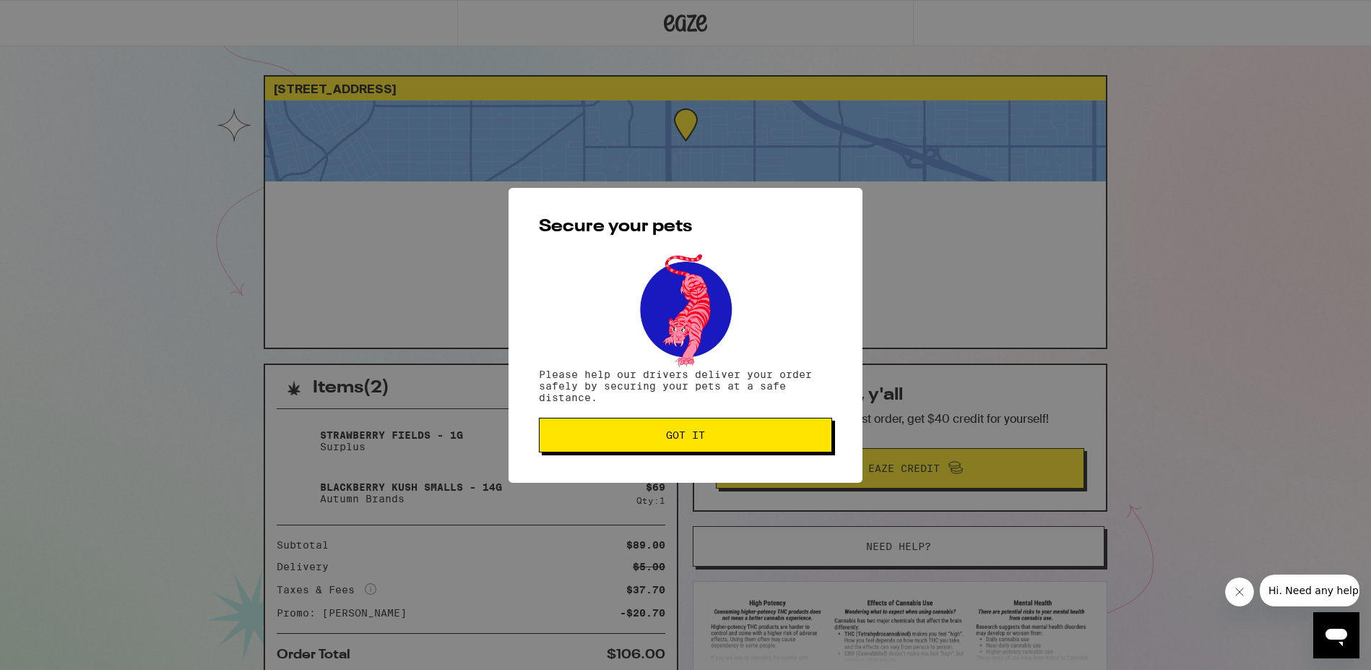
click at [649, 450] on button "Got it" at bounding box center [685, 435] width 293 height 35
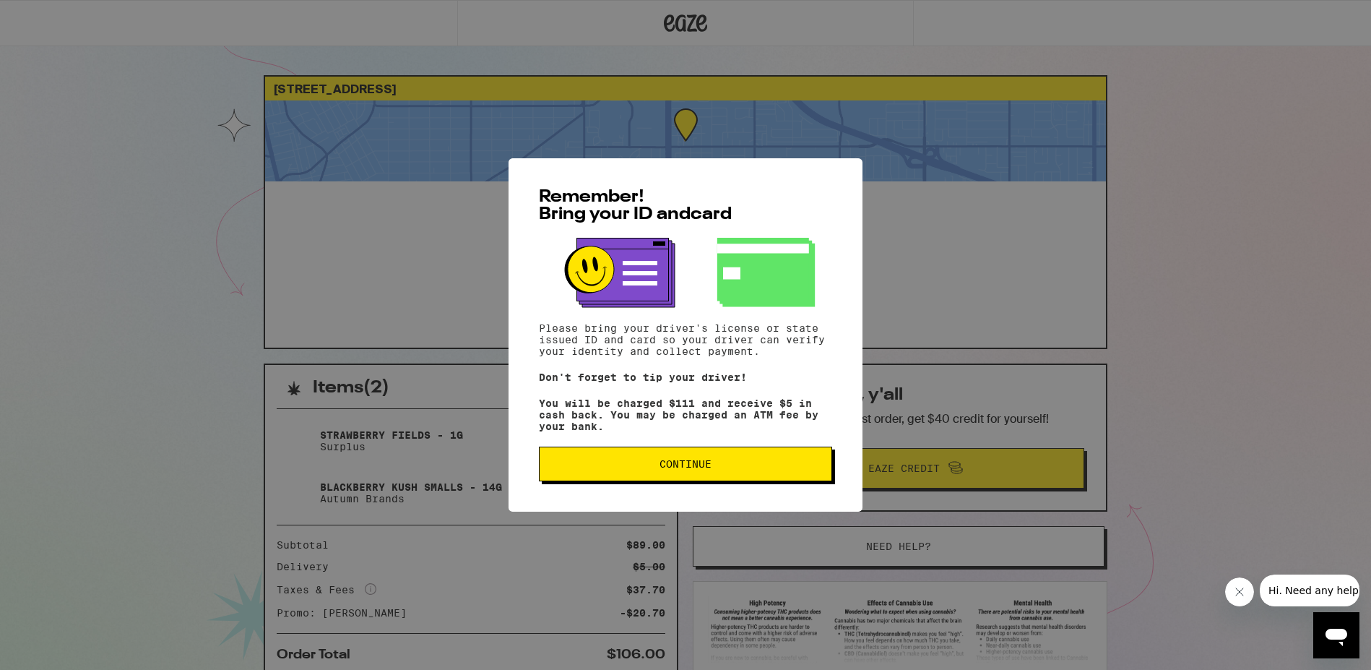
click at [641, 475] on button "Continue" at bounding box center [685, 463] width 293 height 35
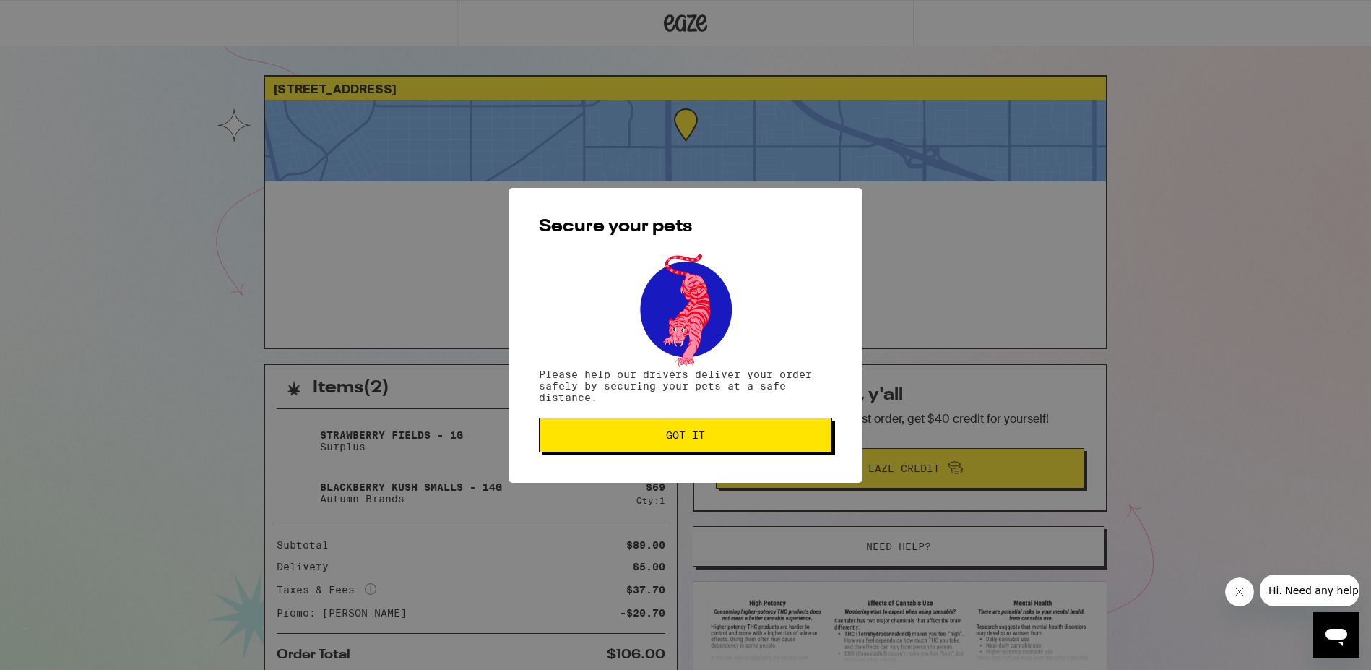
click at [671, 454] on div "Secure your pets Please help our drivers deliver your order safely by securing …" at bounding box center [686, 335] width 354 height 295
click at [686, 444] on button "Got it" at bounding box center [685, 435] width 293 height 35
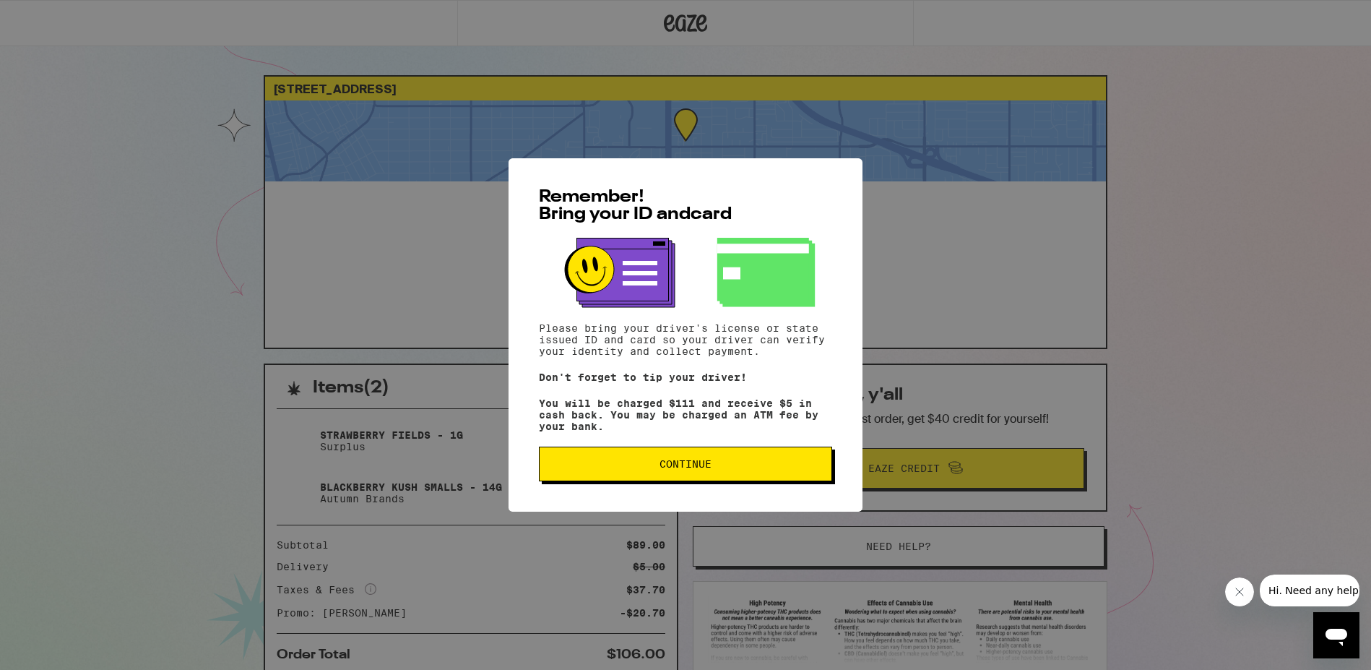
click at [663, 480] on button "Continue" at bounding box center [685, 463] width 293 height 35
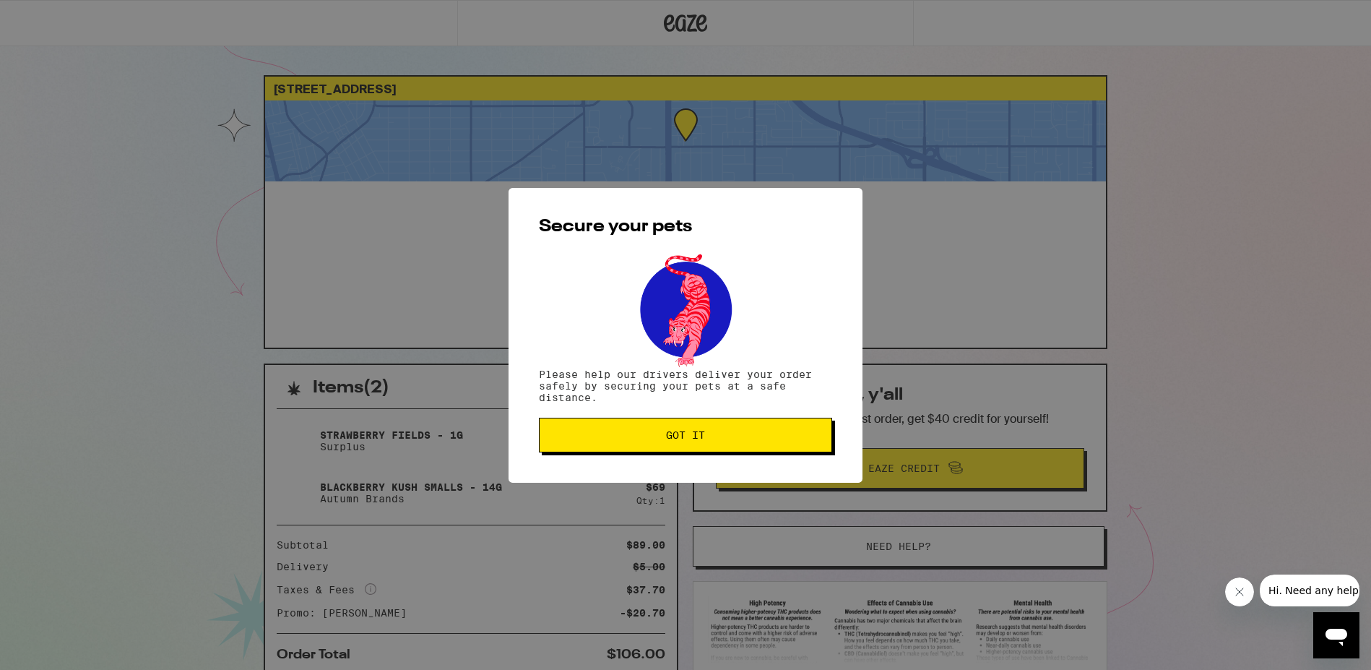
click at [697, 438] on span "Got it" at bounding box center [685, 435] width 39 height 10
